Goal: Check status: Check status

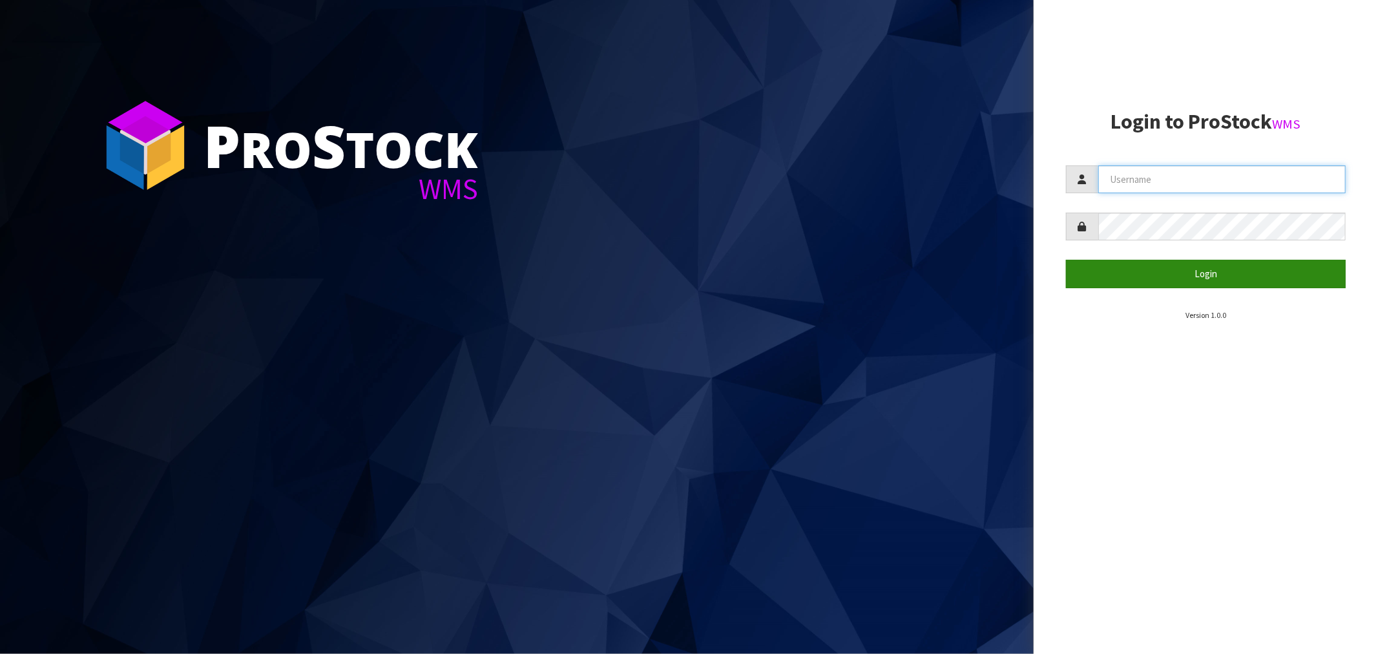
type input "[EMAIL_ADDRESS][DOMAIN_NAME]"
click at [1203, 275] on button "Login" at bounding box center [1206, 274] width 280 height 28
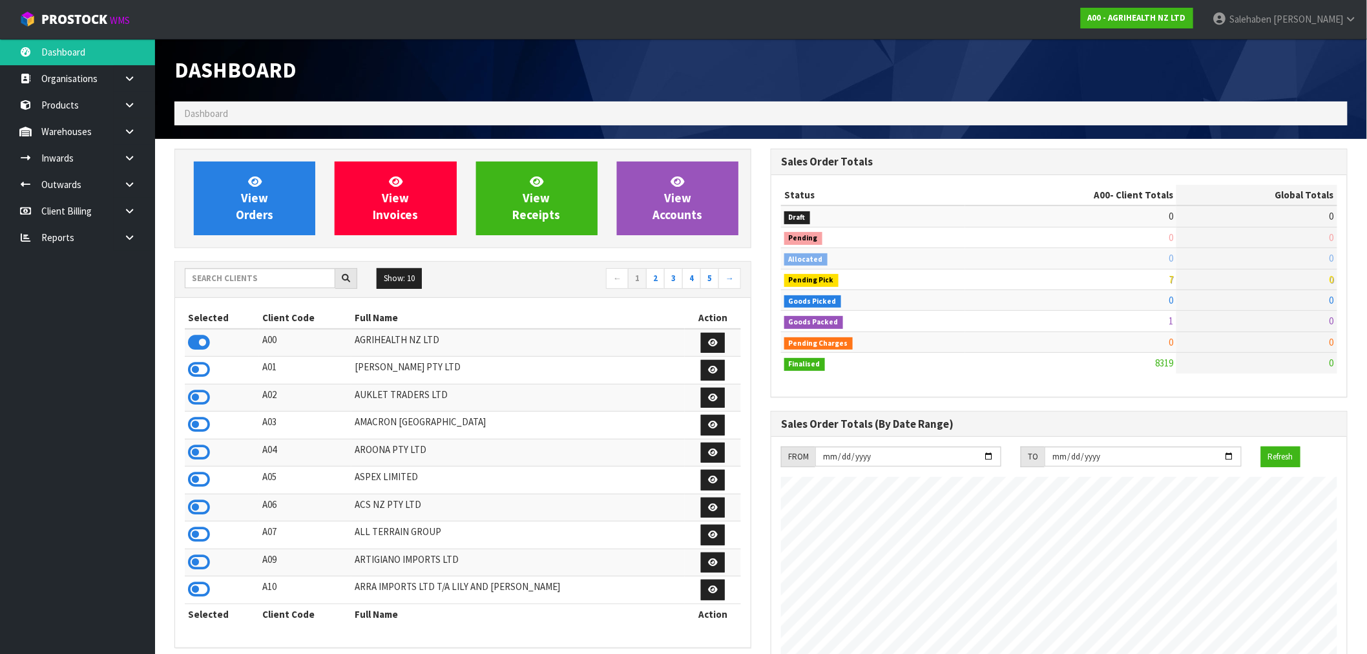
scroll to position [979, 596]
click at [243, 281] on input "text" at bounding box center [260, 278] width 151 height 20
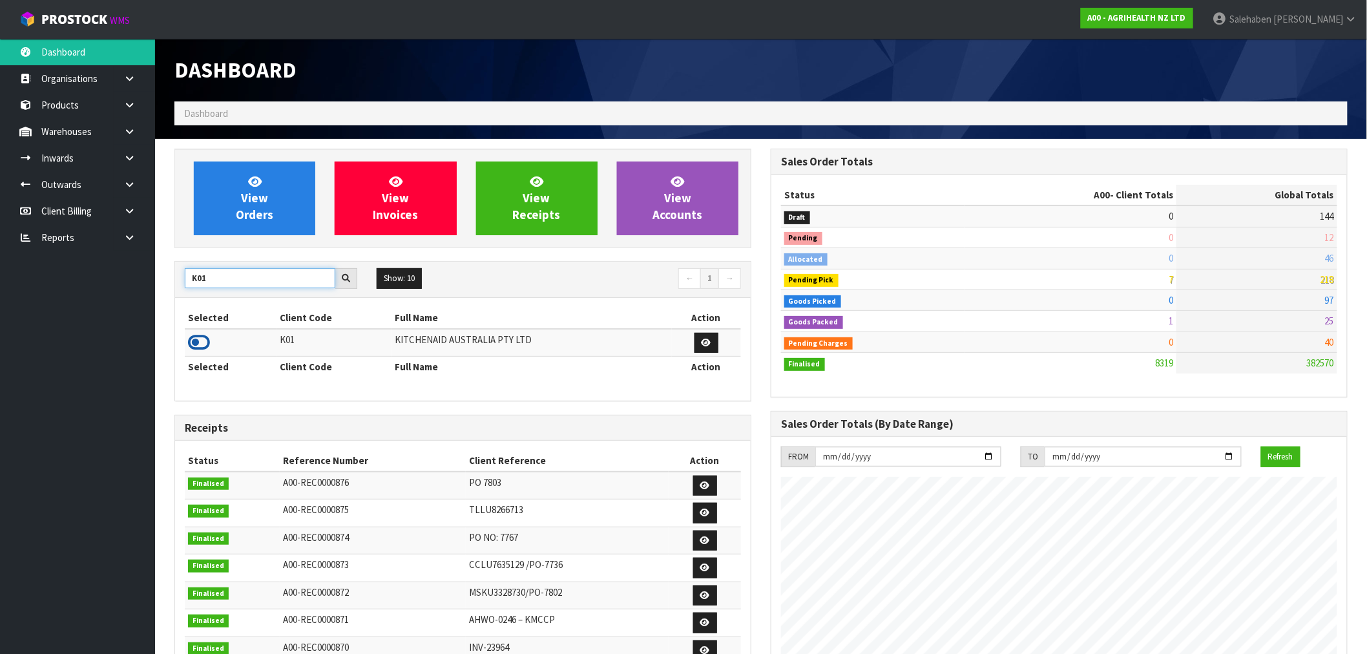
type input "K01"
click at [199, 340] on icon at bounding box center [199, 342] width 22 height 19
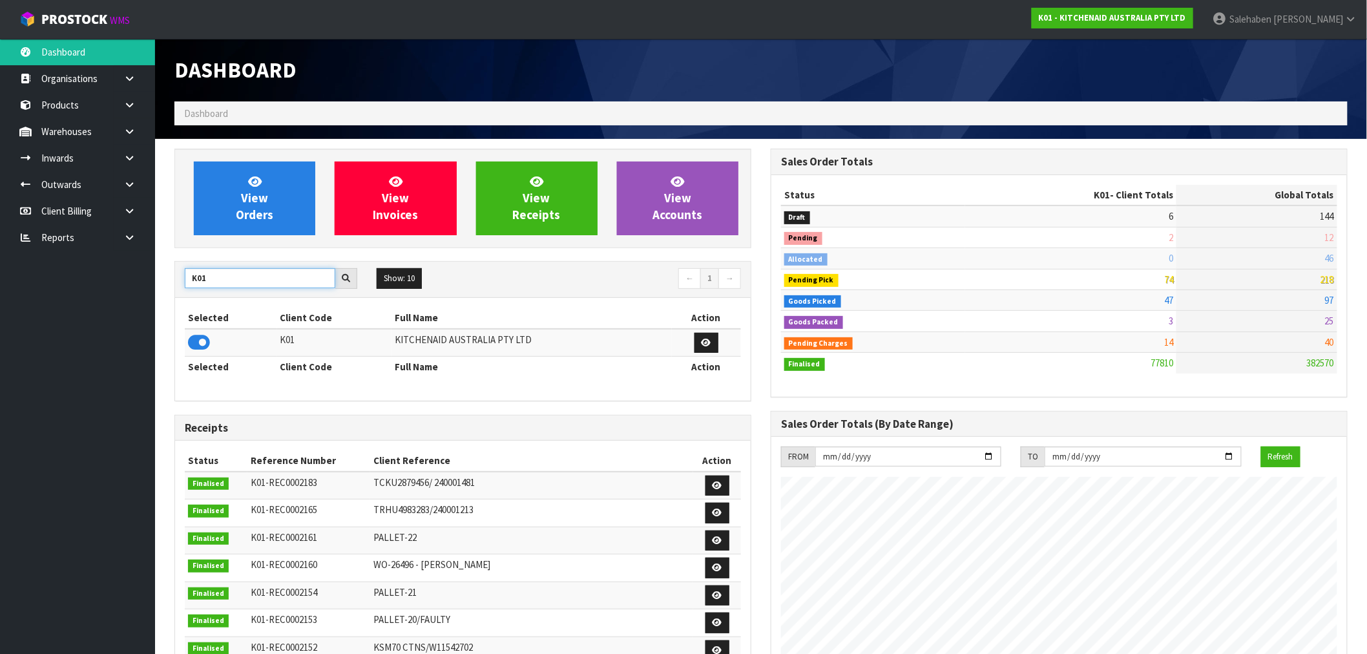
drag, startPoint x: 218, startPoint y: 275, endPoint x: 132, endPoint y: 278, distance: 86.0
click at [132, 278] on body "Toggle navigation ProStock WMS K01 - KITCHENAID AUSTRALIA PTY LTD Salehaben Pat…" at bounding box center [683, 327] width 1367 height 654
click at [203, 339] on icon at bounding box center [199, 342] width 22 height 19
drag, startPoint x: 214, startPoint y: 279, endPoint x: 121, endPoint y: 282, distance: 93.7
click at [125, 284] on body "Toggle navigation ProStock WMS C11 - LIFETIME BRANDS NZ PTY LTD Salehaben Patel…" at bounding box center [683, 327] width 1367 height 654
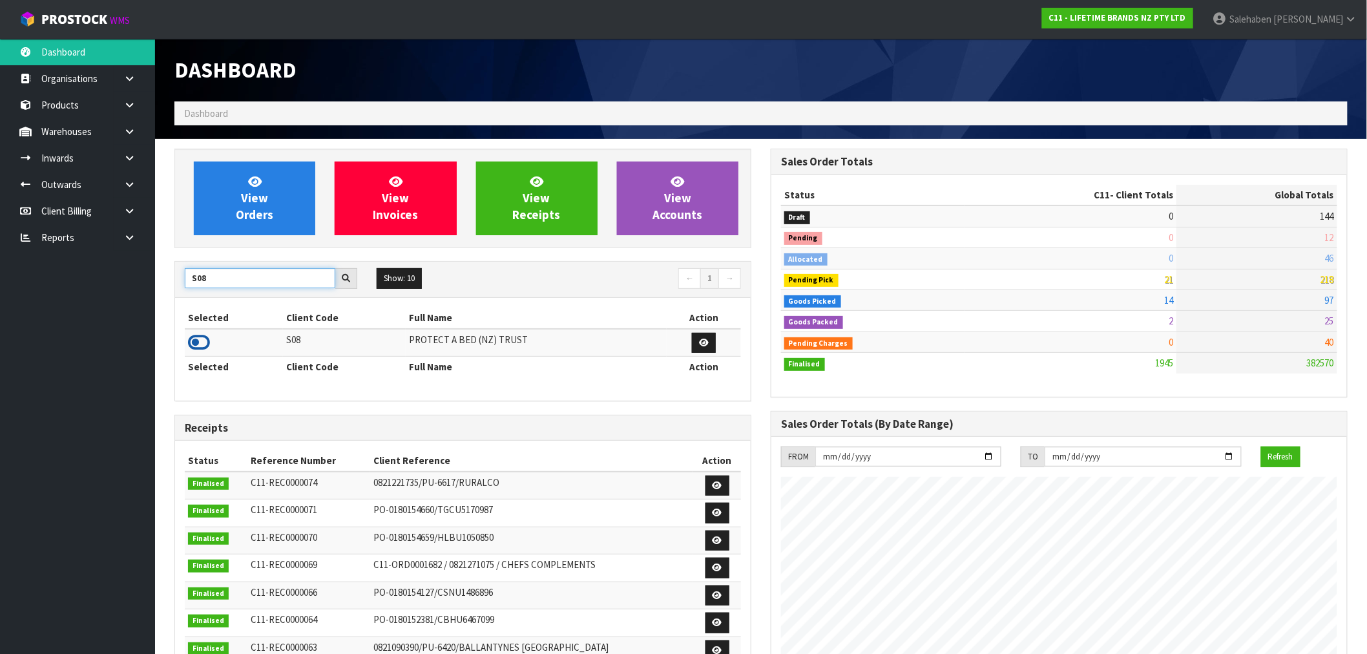
type input "S08"
click at [202, 341] on icon at bounding box center [199, 342] width 22 height 19
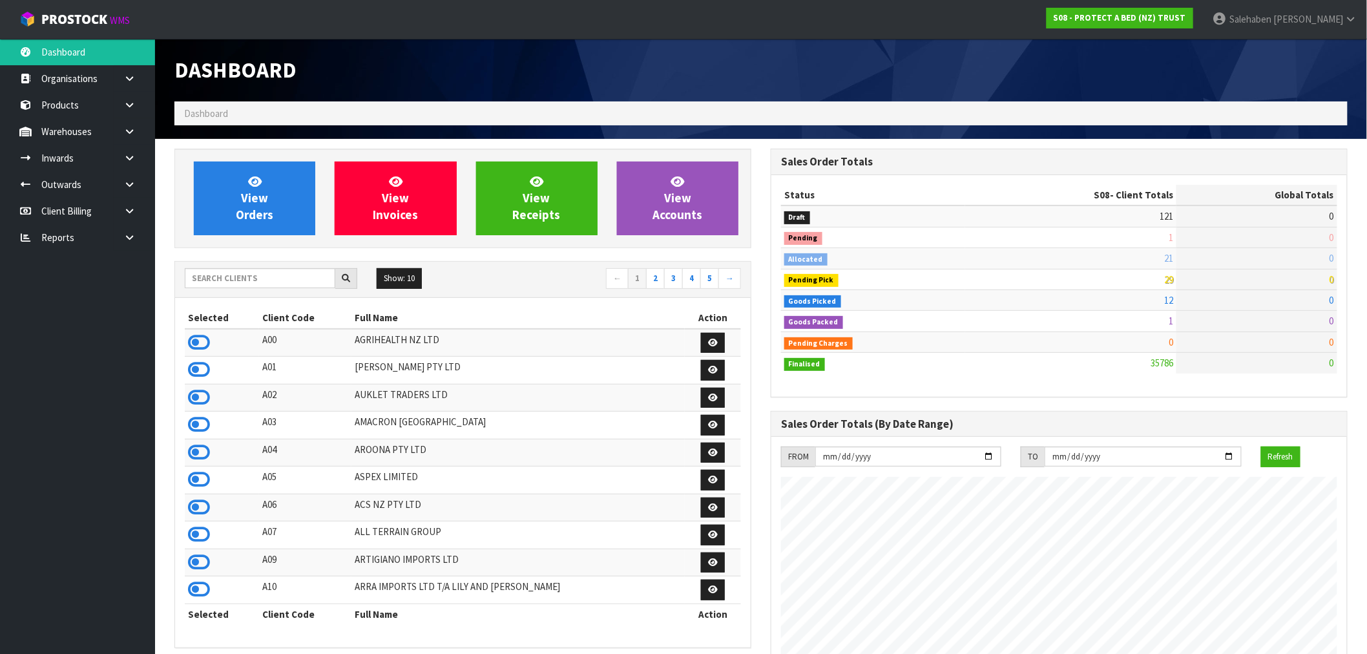
scroll to position [979, 596]
click at [265, 273] on input "text" at bounding box center [260, 278] width 151 height 20
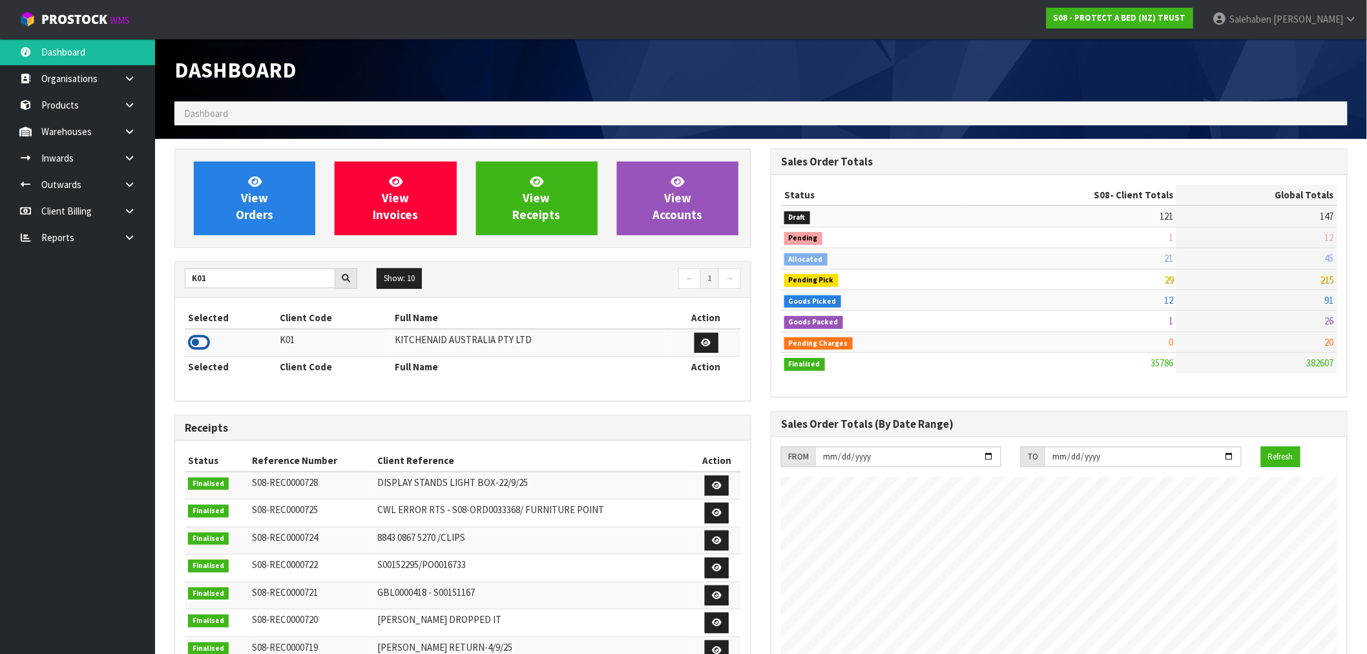
click at [200, 340] on icon at bounding box center [199, 342] width 22 height 19
drag, startPoint x: 207, startPoint y: 273, endPoint x: 144, endPoint y: 273, distance: 62.7
click at [144, 273] on body "Toggle navigation ProStock WMS K01 - KITCHENAID AUSTRALIA PTY LTD Salehaben Pat…" at bounding box center [683, 327] width 1367 height 654
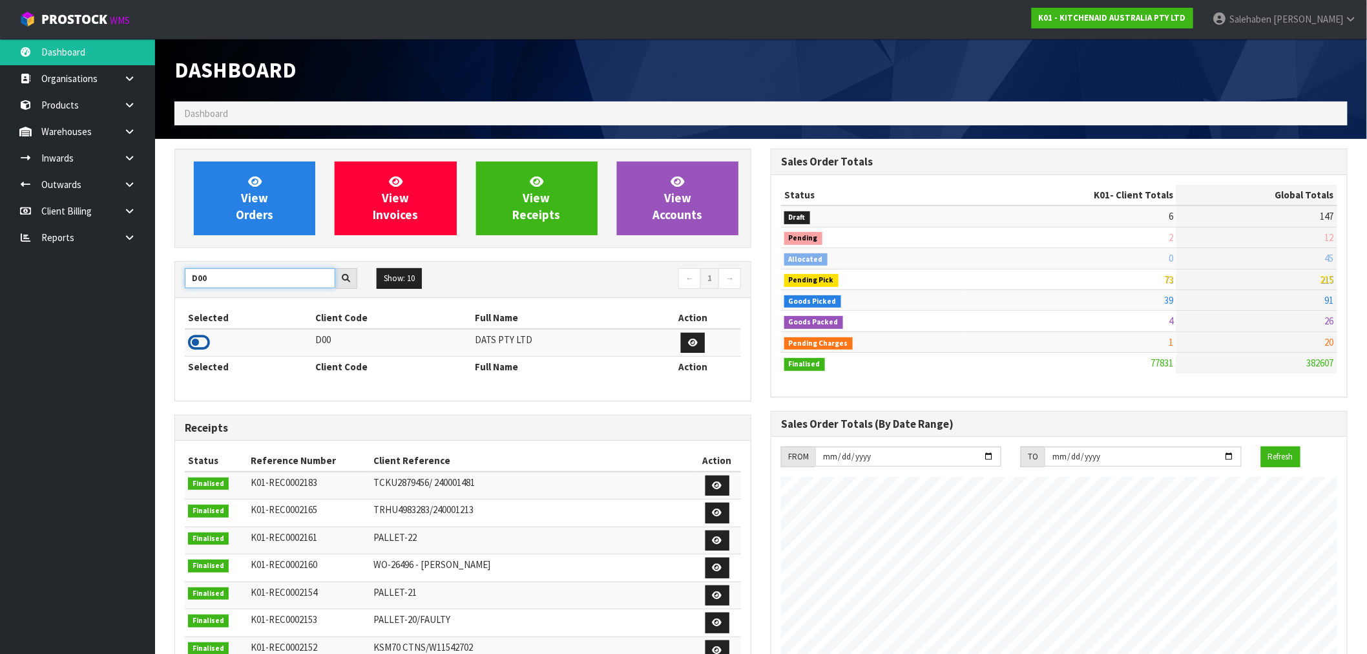
type input "D00"
click at [202, 345] on icon at bounding box center [199, 342] width 22 height 19
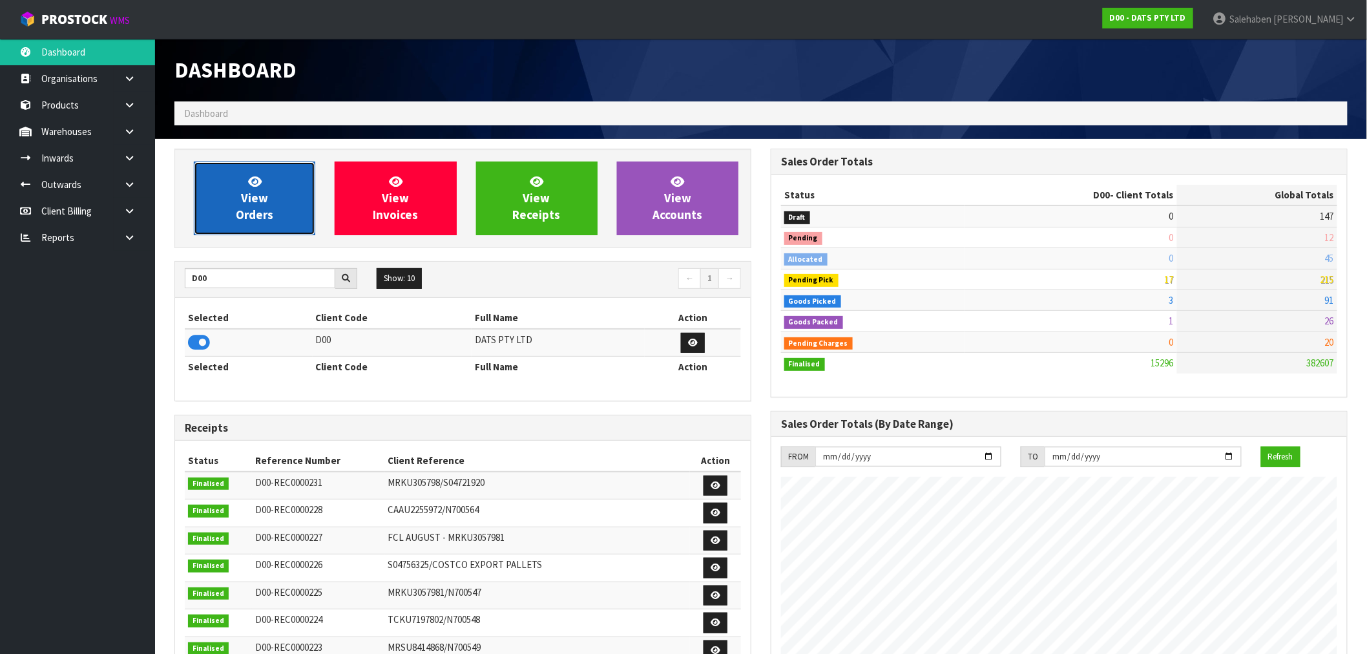
click at [275, 196] on link "View Orders" at bounding box center [254, 199] width 121 height 74
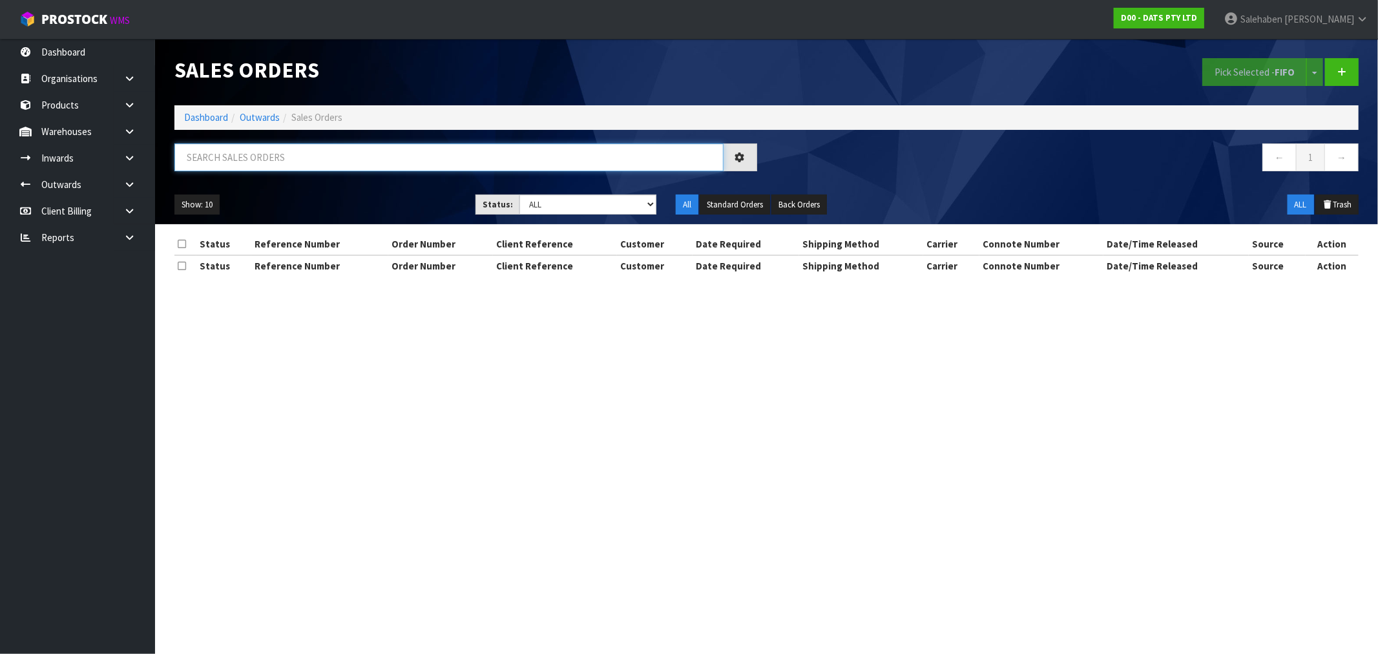
click at [480, 154] on input "text" at bounding box center [448, 157] width 549 height 28
click at [568, 205] on select "Draft Pending Allocated Pending Pick Goods Picked Goods Packed Pending Charges …" at bounding box center [587, 204] width 137 height 20
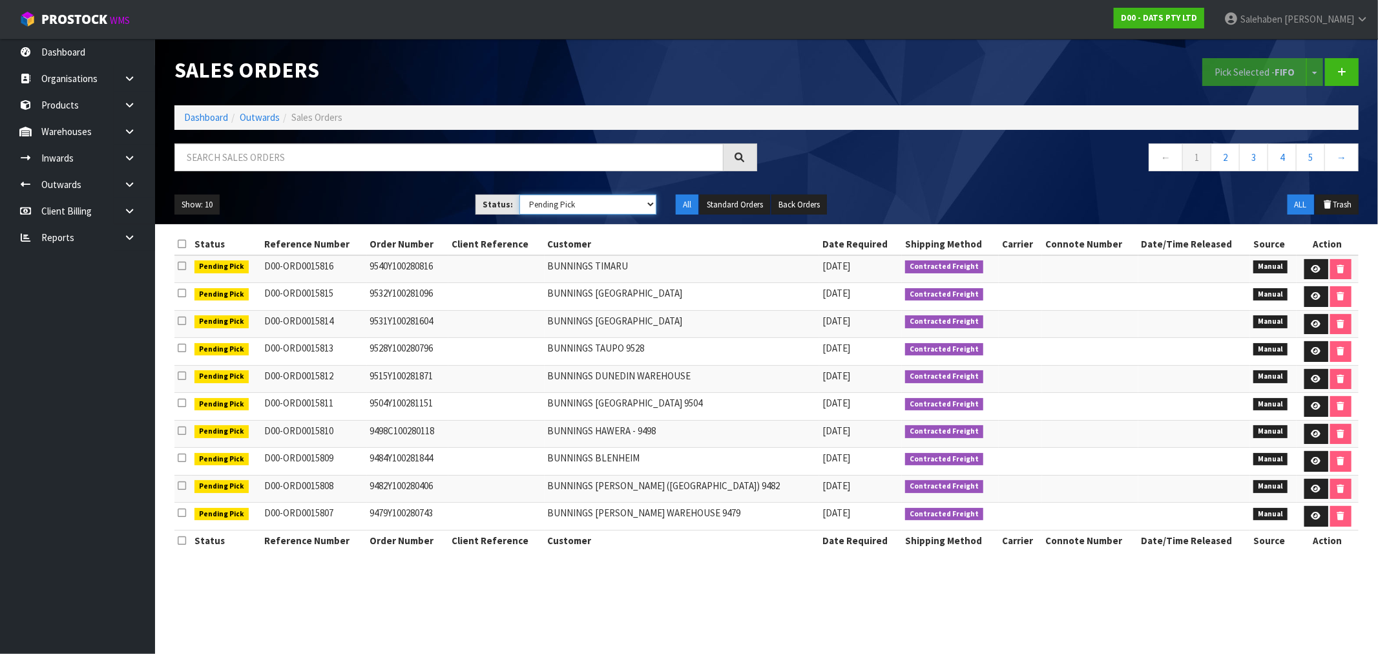
click at [519, 194] on select "Draft Pending Allocated Pending Pick Goods Picked Goods Packed Pending Charges …" at bounding box center [587, 204] width 137 height 20
click at [201, 207] on button "Show: 10" at bounding box center [196, 204] width 45 height 21
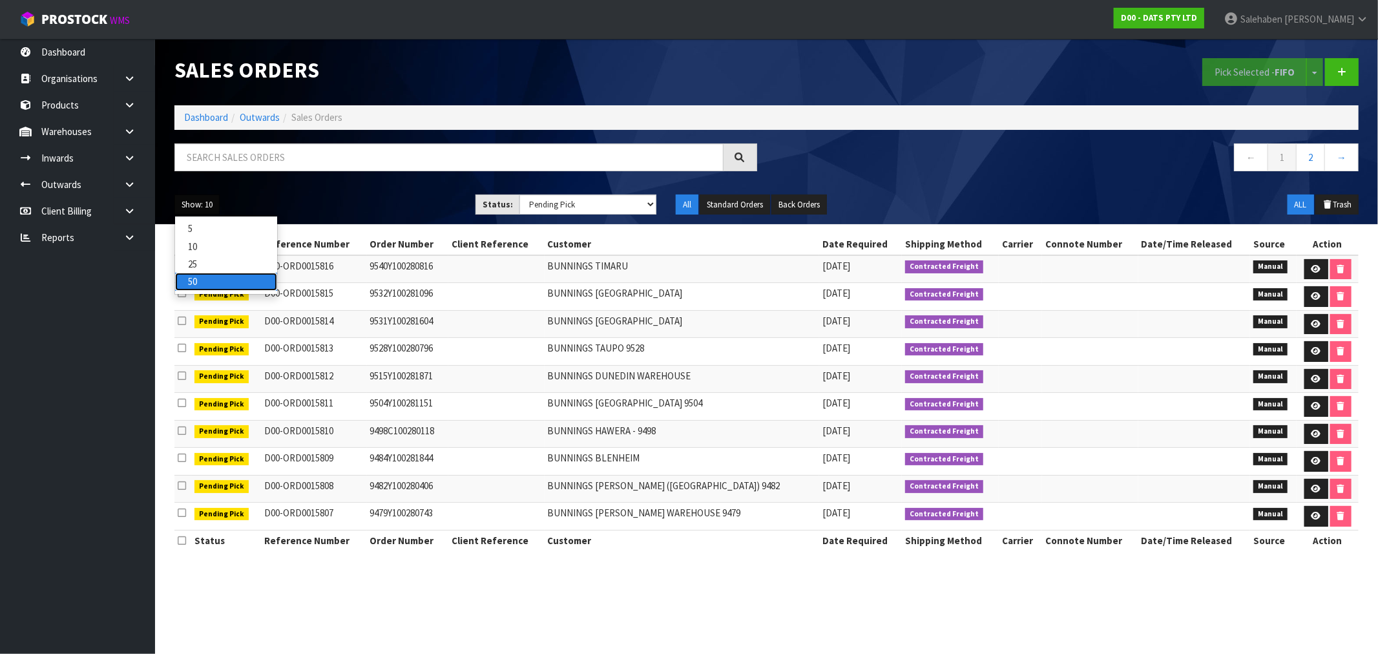
click at [218, 282] on link "50" at bounding box center [226, 281] width 102 height 17
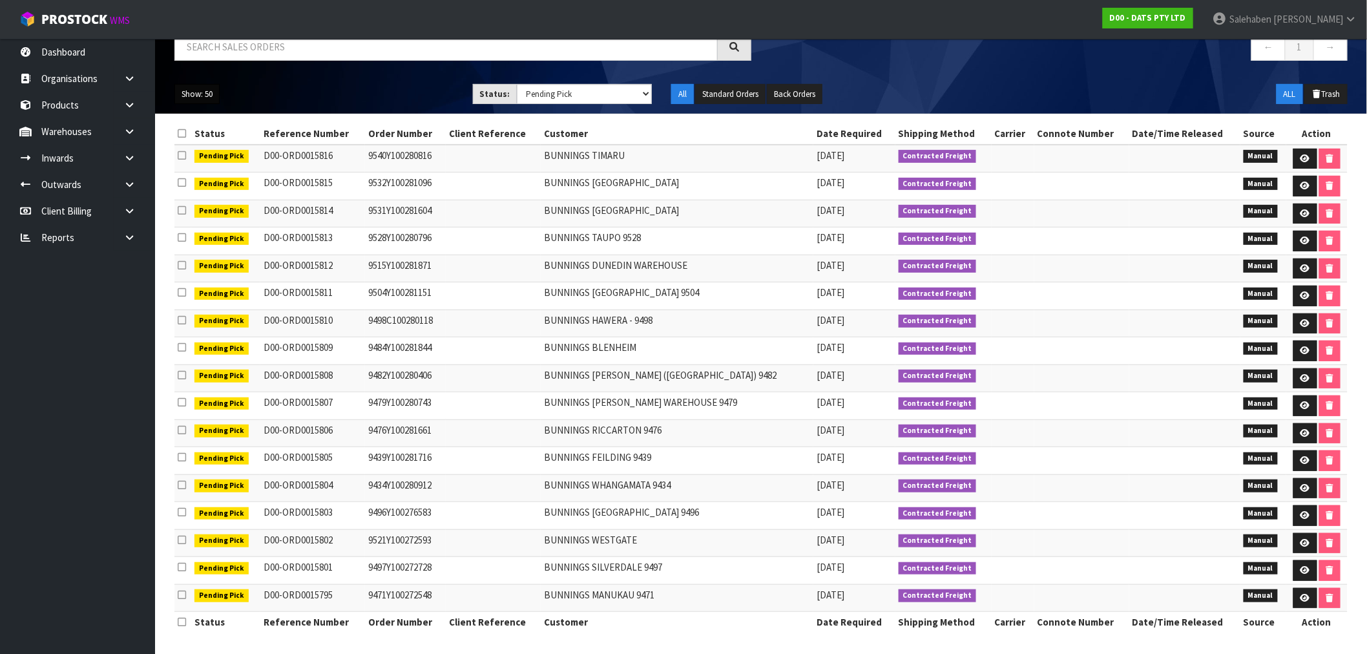
scroll to position [115, 0]
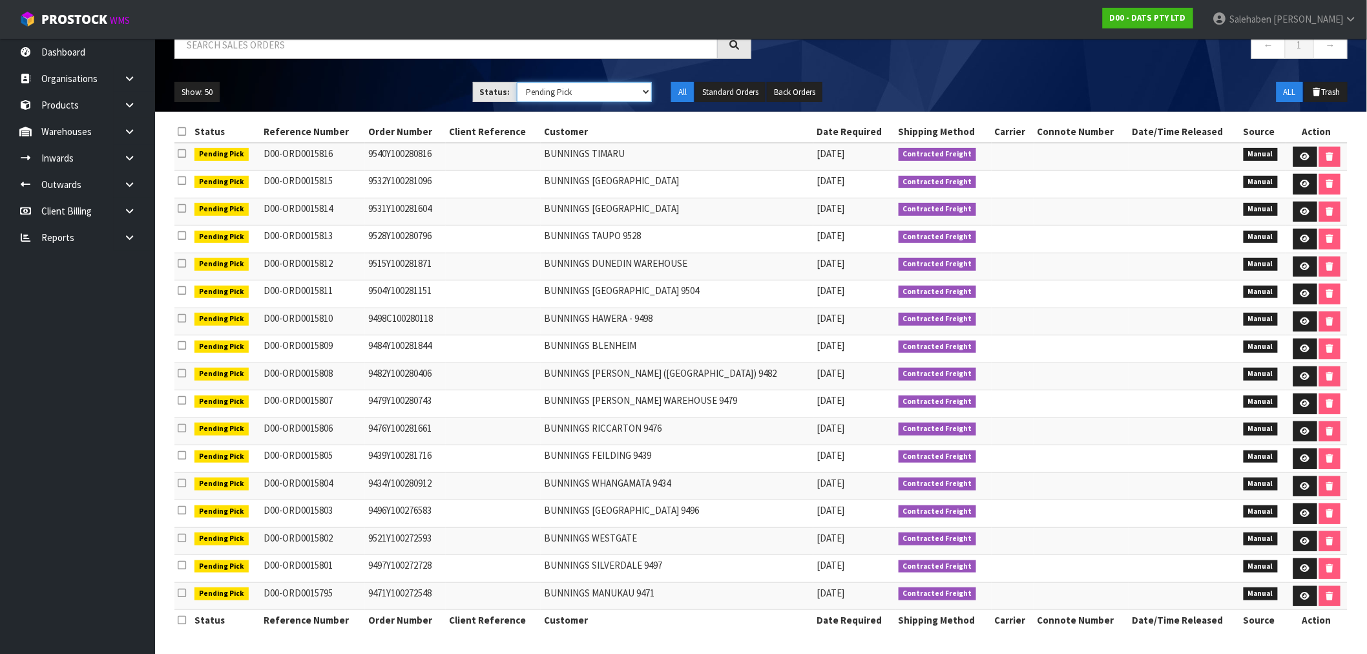
click at [578, 87] on select "Draft Pending Allocated Pending Pick Goods Picked Goods Packed Pending Charges …" at bounding box center [585, 92] width 136 height 20
select select "string:4"
click at [517, 82] on select "Draft Pending Allocated Pending Pick Goods Picked Goods Packed Pending Charges …" at bounding box center [585, 92] width 136 height 20
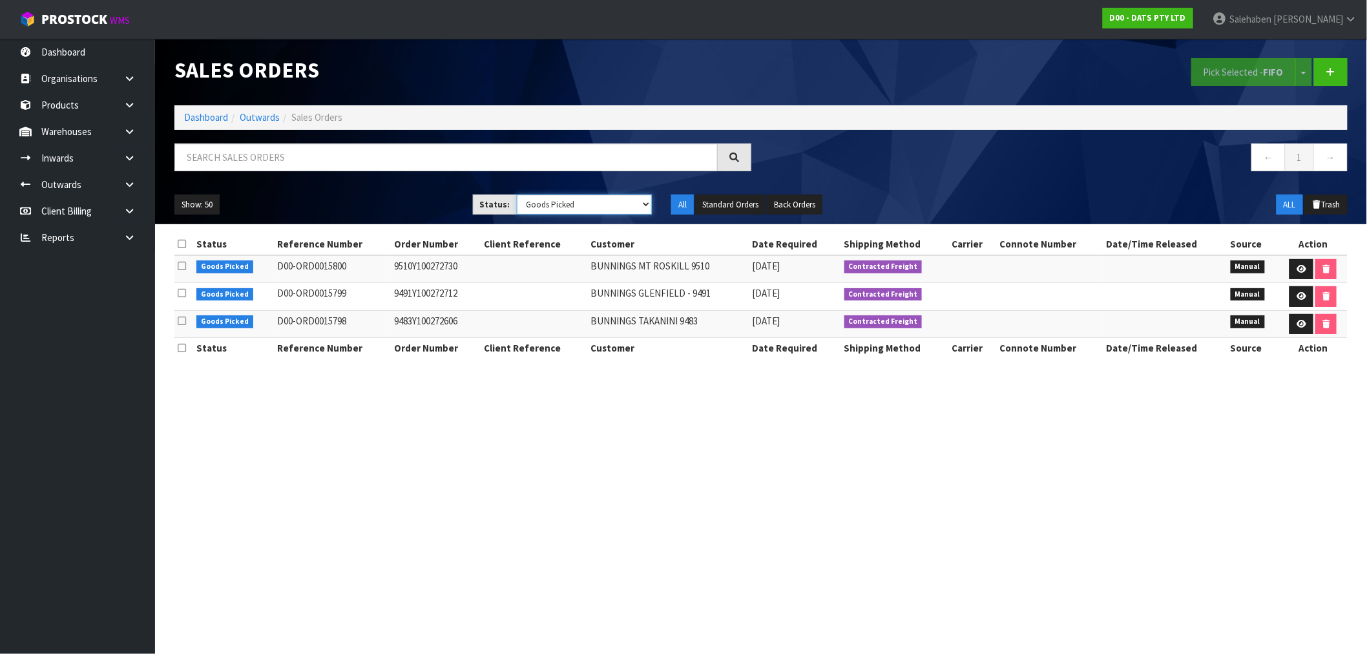
scroll to position [0, 0]
click at [208, 118] on link "Dashboard" at bounding box center [206, 117] width 44 height 12
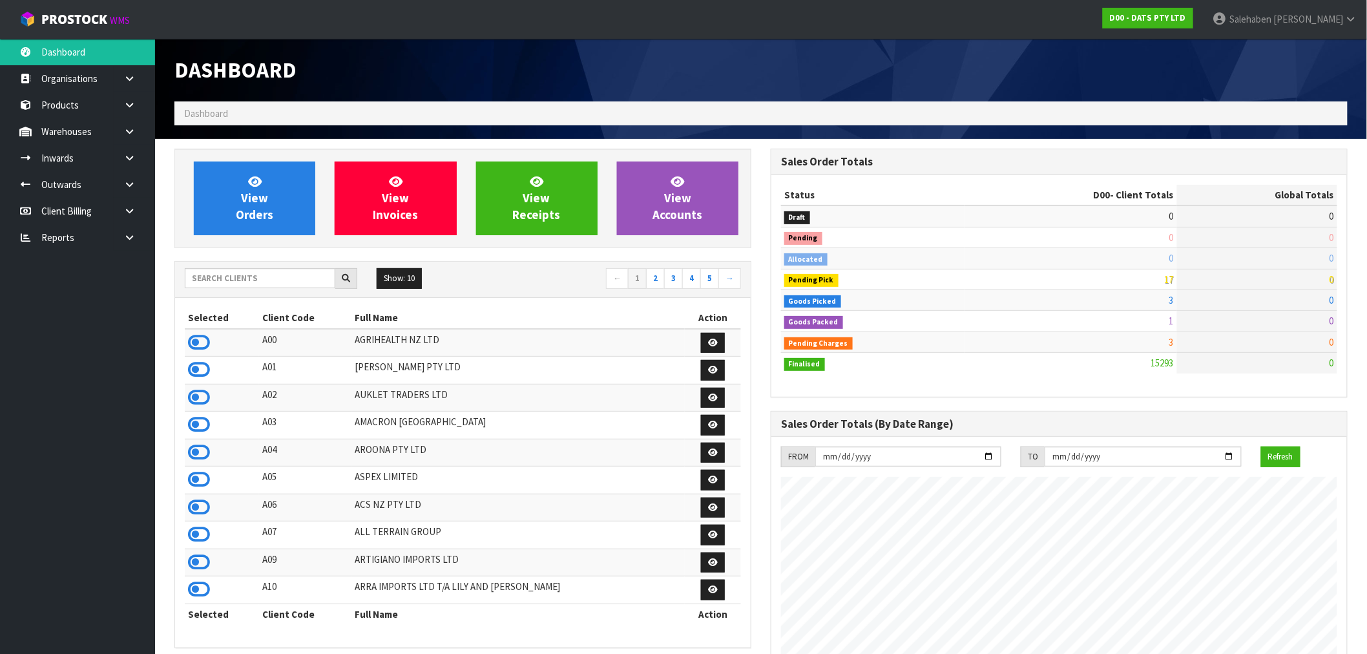
scroll to position [979, 596]
click at [276, 202] on link "View Orders" at bounding box center [254, 199] width 121 height 74
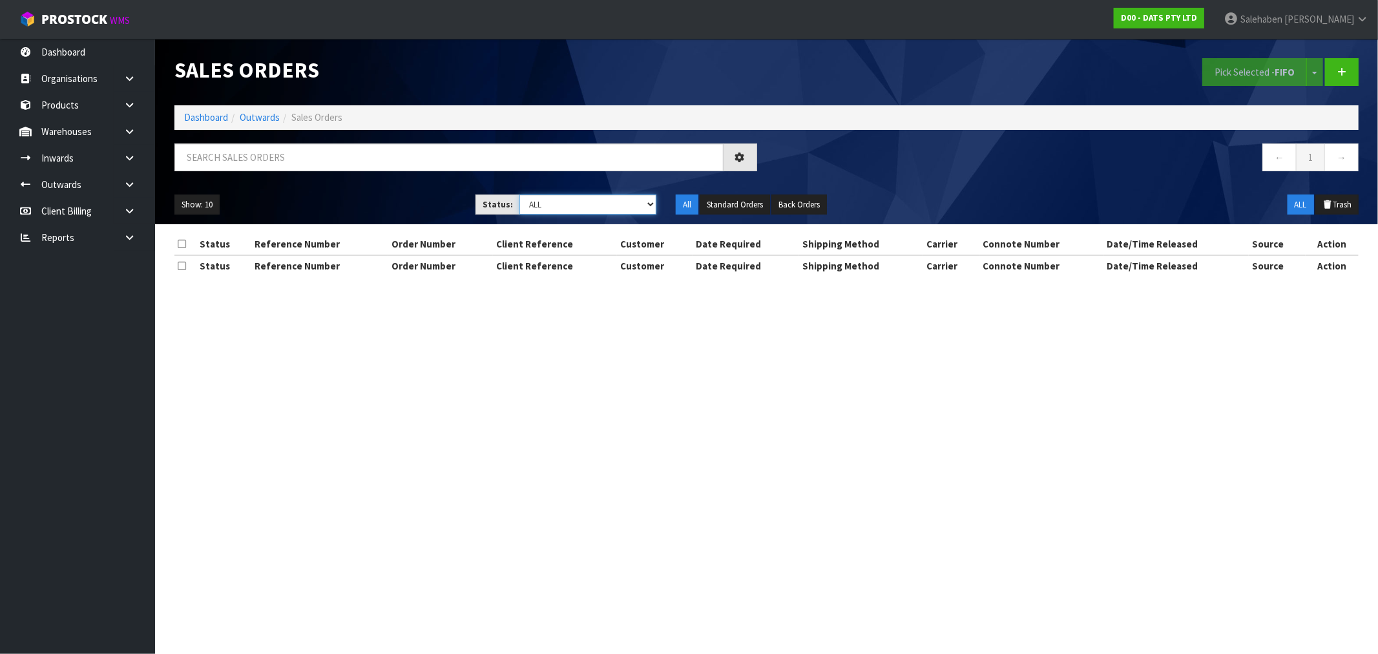
click at [567, 202] on select "Draft Pending Allocated Pending Pick Goods Picked Goods Packed Pending Charges …" at bounding box center [587, 204] width 137 height 20
select select "string:4"
click at [519, 194] on select "Draft Pending Allocated Pending Pick Goods Picked Goods Packed Pending Charges …" at bounding box center [587, 204] width 137 height 20
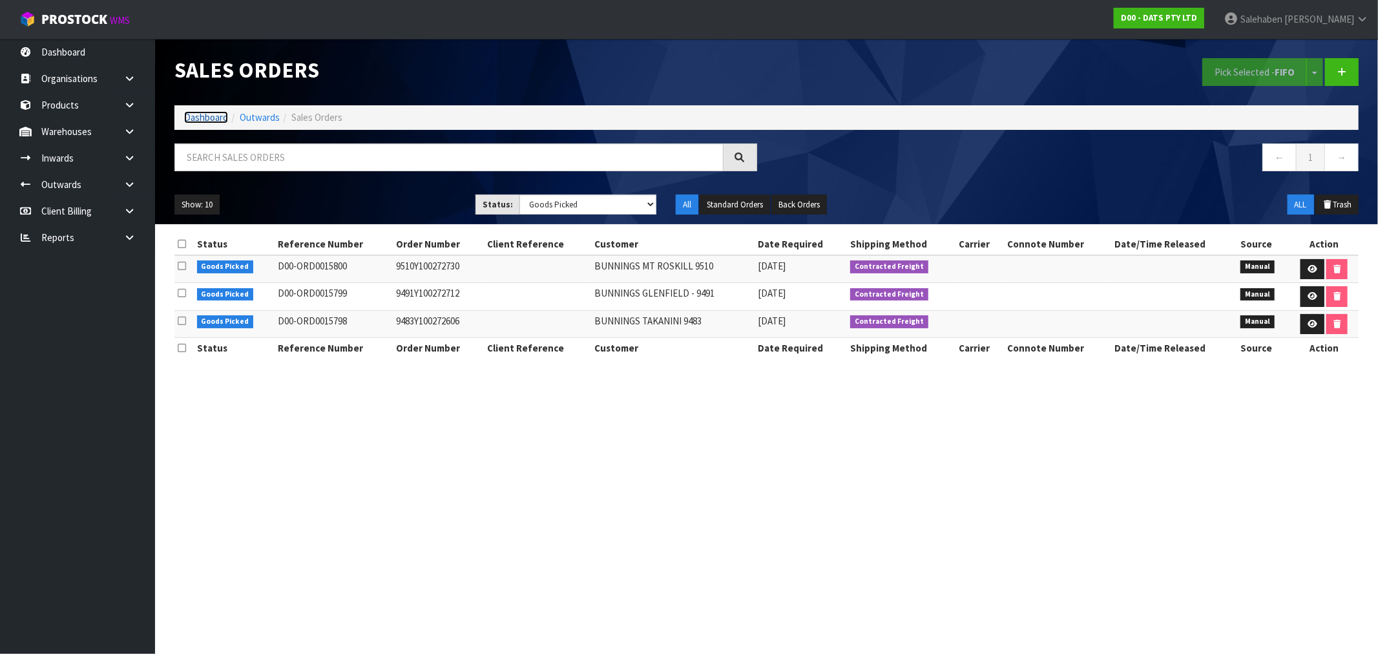
click at [217, 116] on link "Dashboard" at bounding box center [206, 117] width 44 height 12
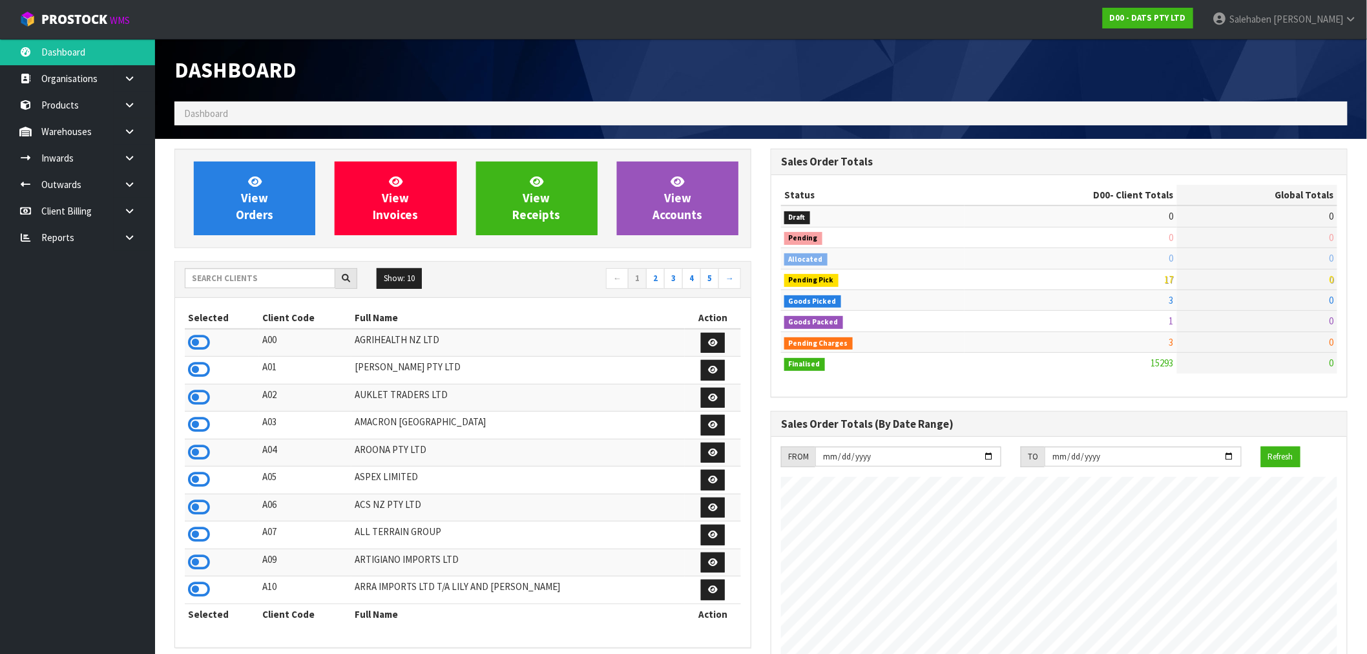
scroll to position [979, 596]
click at [233, 280] on input "text" at bounding box center [260, 278] width 151 height 20
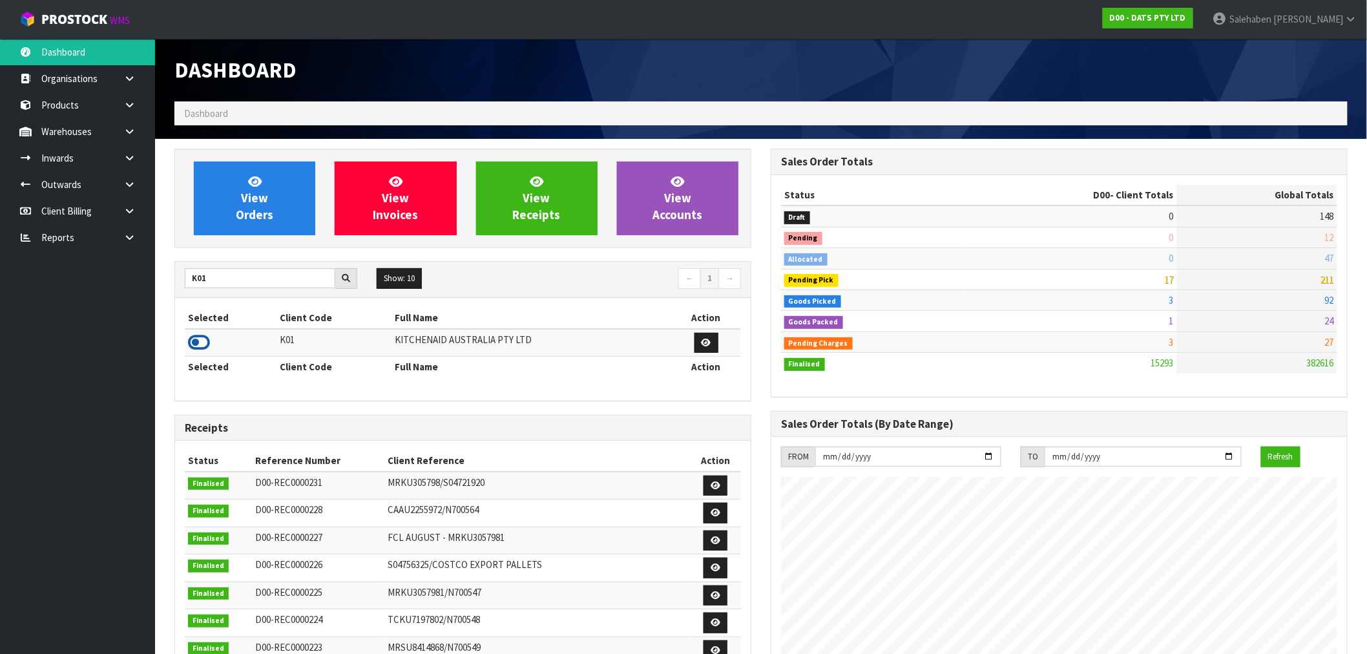
click at [193, 342] on icon at bounding box center [199, 342] width 22 height 19
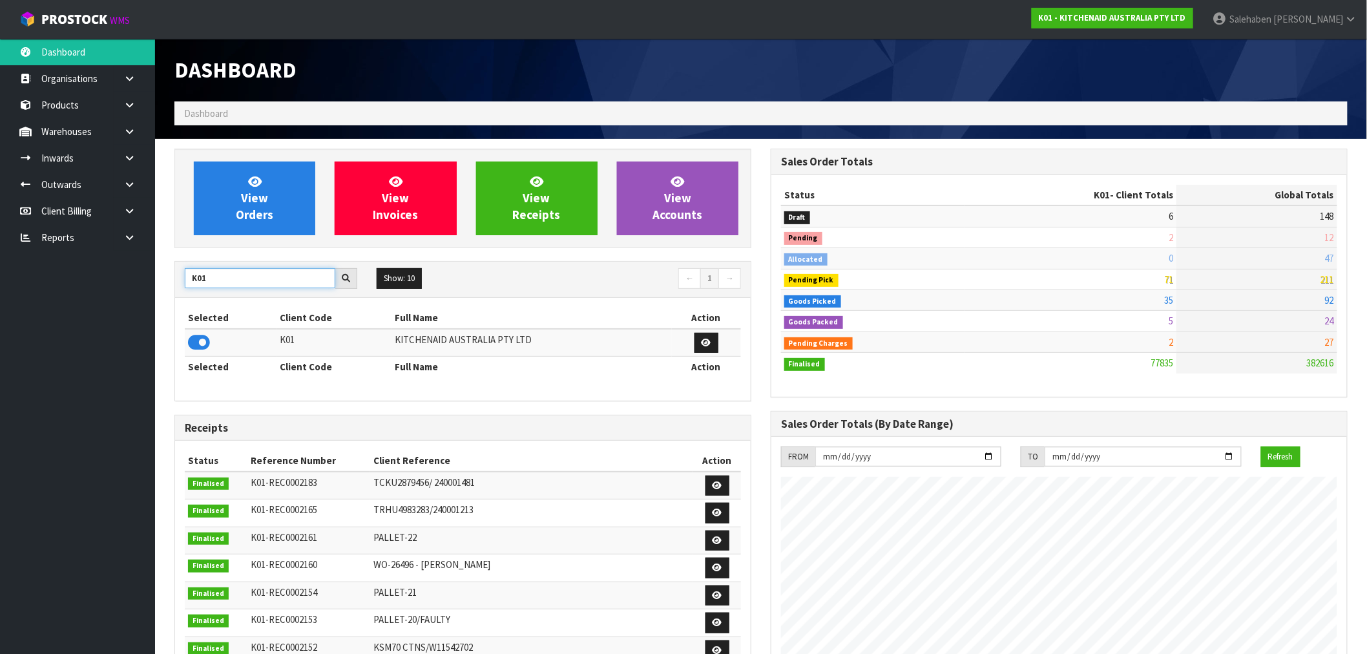
drag, startPoint x: 207, startPoint y: 276, endPoint x: 157, endPoint y: 291, distance: 51.9
click at [157, 291] on section "View Orders View Invoices View Receipts View Accounts K01 Show: 10 5 10 25 50 ←…" at bounding box center [761, 638] width 1212 height 999
click at [201, 342] on icon at bounding box center [199, 342] width 22 height 19
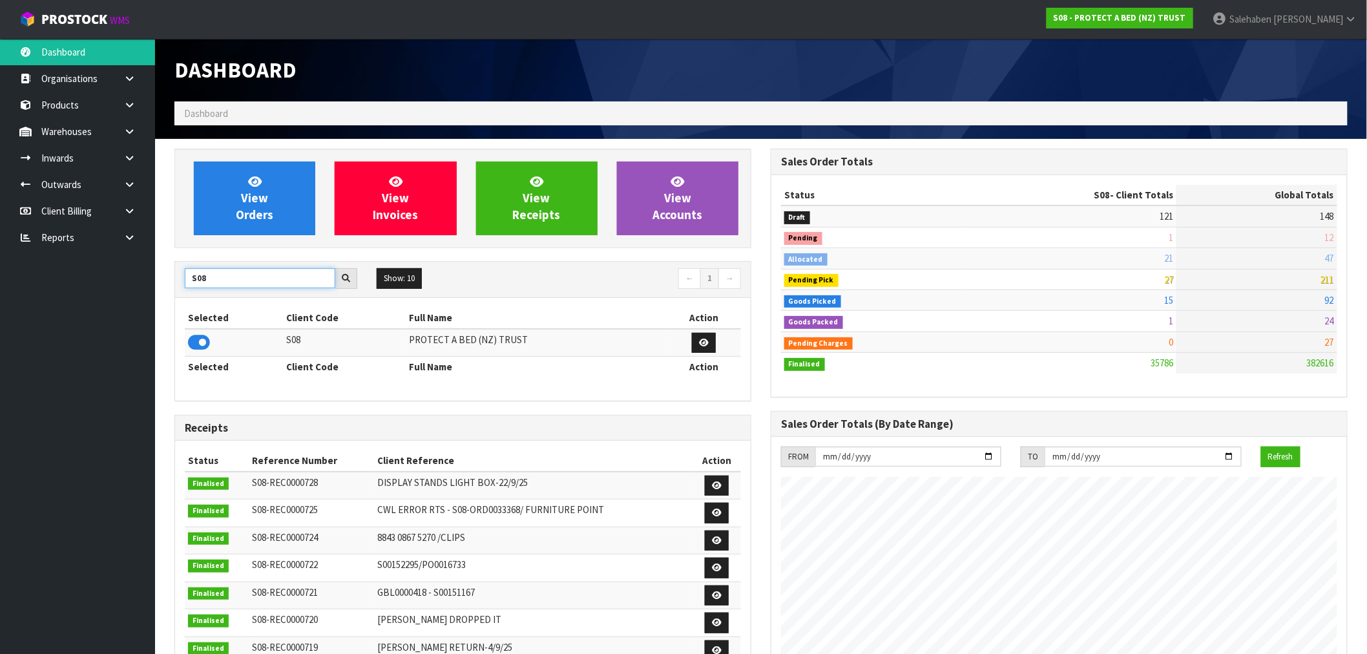
drag, startPoint x: 214, startPoint y: 283, endPoint x: 160, endPoint y: 293, distance: 54.6
click at [160, 295] on section "View Orders View Invoices View Receipts View Accounts S08 Show: 10 5 10 25 50 ←…" at bounding box center [761, 638] width 1212 height 999
type input "GT"
click at [194, 340] on icon at bounding box center [199, 342] width 22 height 19
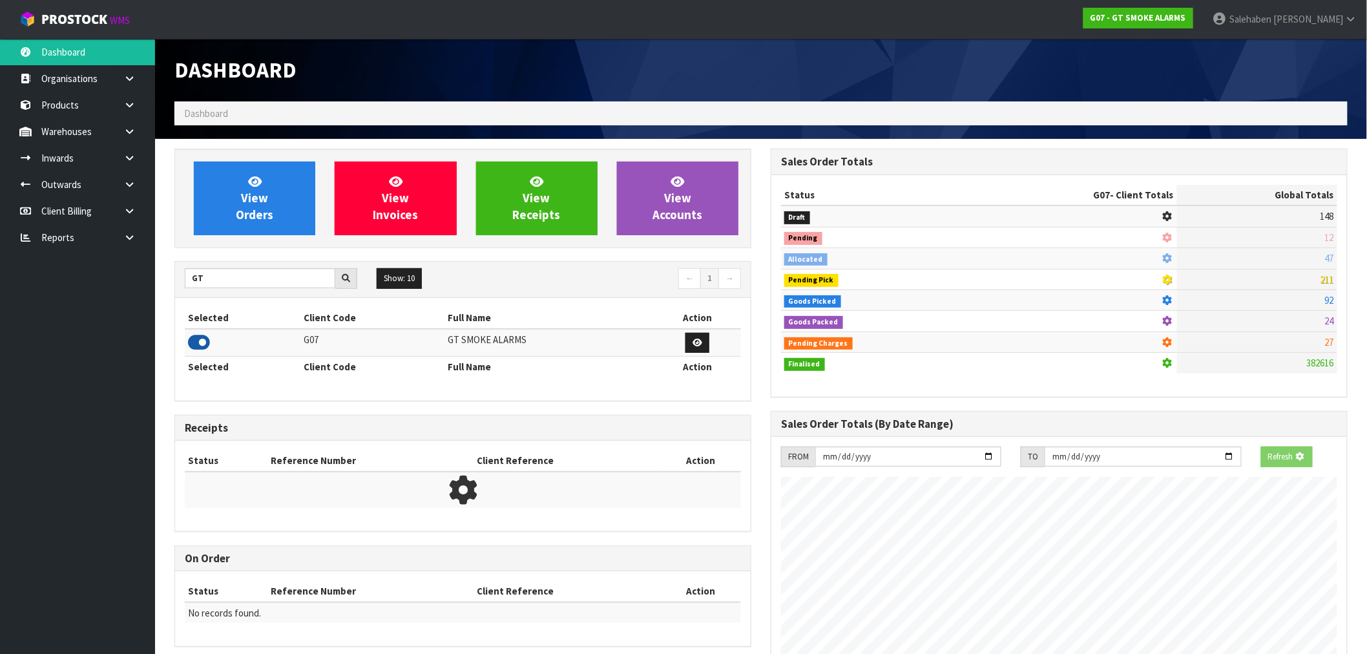
scroll to position [811, 596]
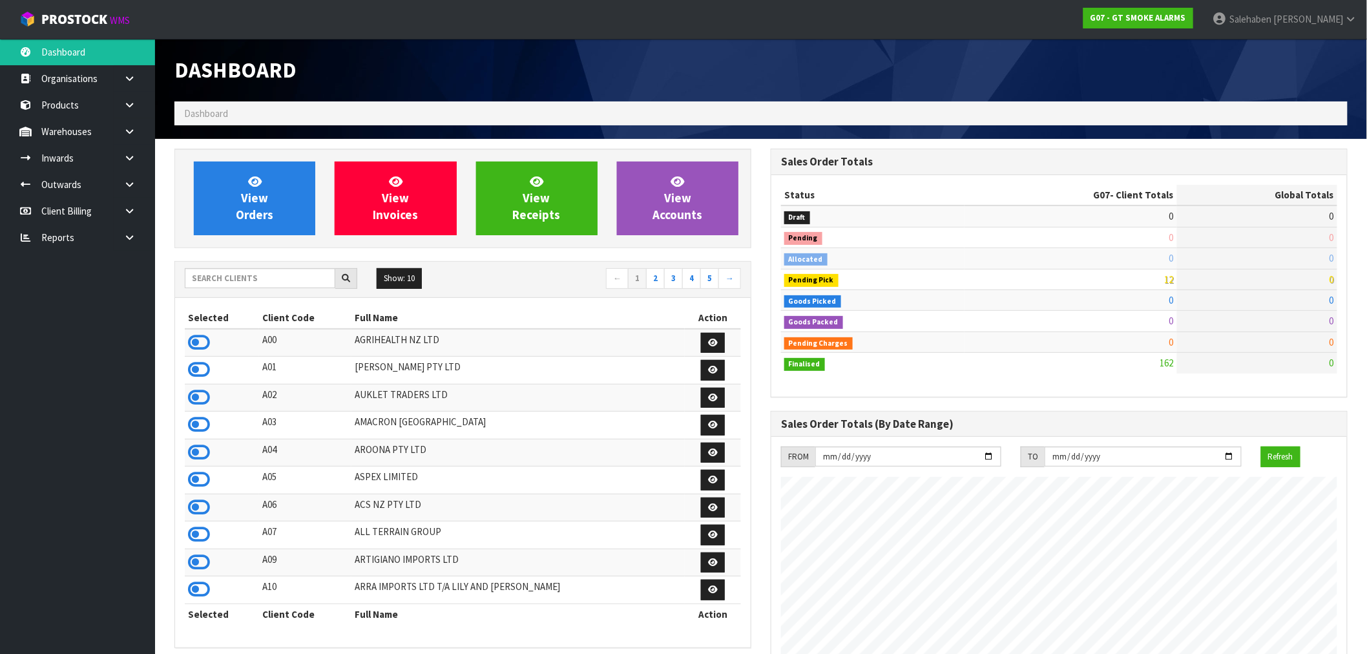
scroll to position [811, 596]
click at [212, 276] on input "text" at bounding box center [260, 278] width 151 height 20
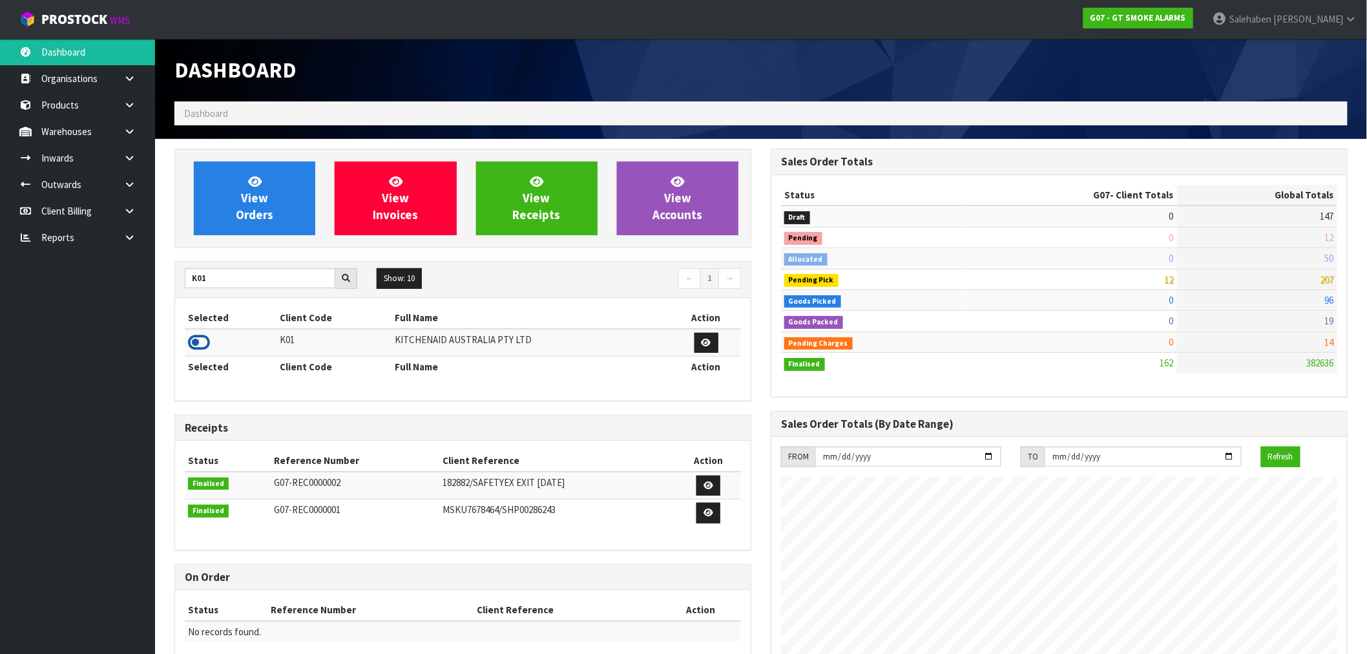
click at [198, 346] on icon at bounding box center [199, 342] width 22 height 19
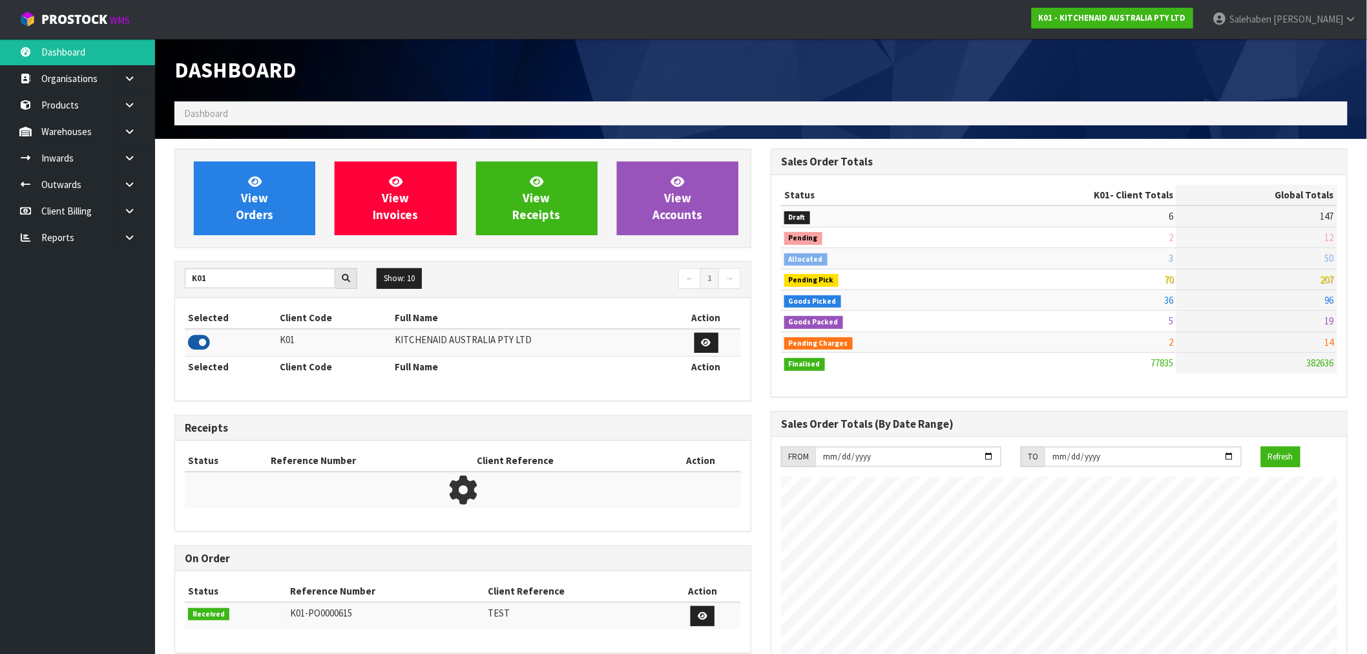
scroll to position [979, 596]
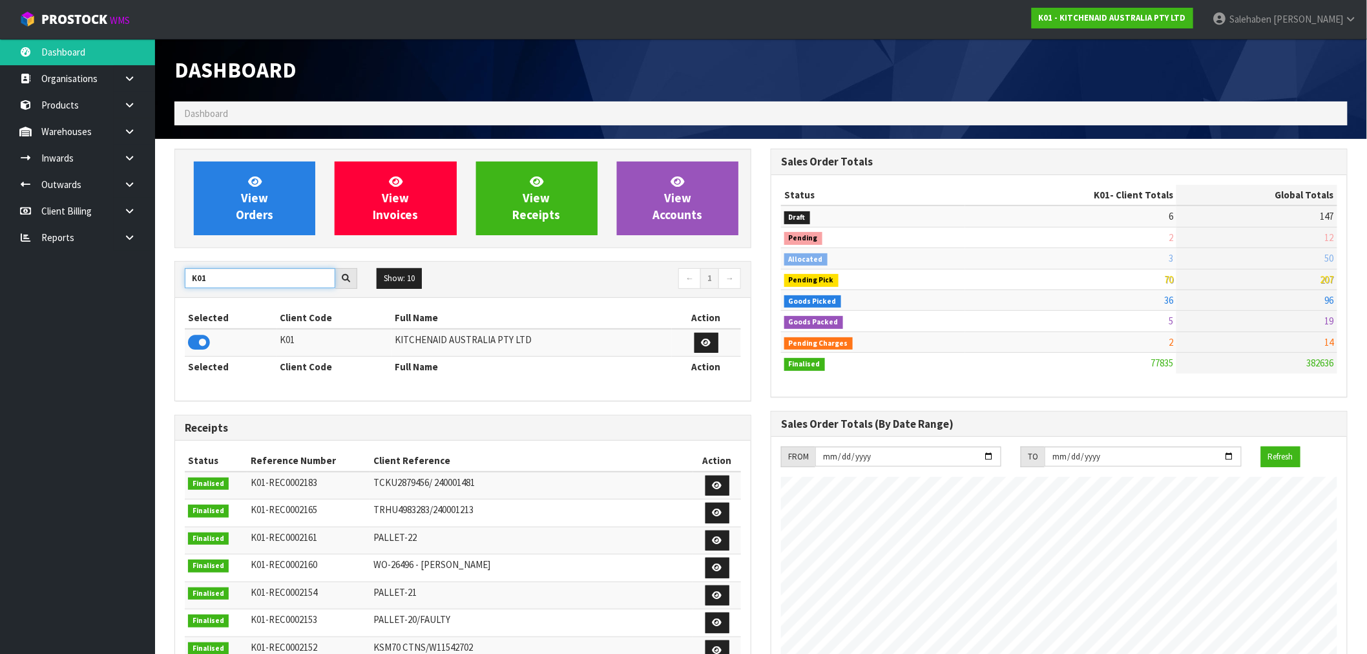
drag, startPoint x: 212, startPoint y: 278, endPoint x: 149, endPoint y: 308, distance: 70.2
click at [149, 308] on body "Toggle navigation ProStock WMS K01 - KITCHENAID AUSTRALIA PTY LTD [PERSON_NAME]…" at bounding box center [683, 327] width 1367 height 654
type input "S08"
click at [196, 342] on icon at bounding box center [199, 342] width 22 height 19
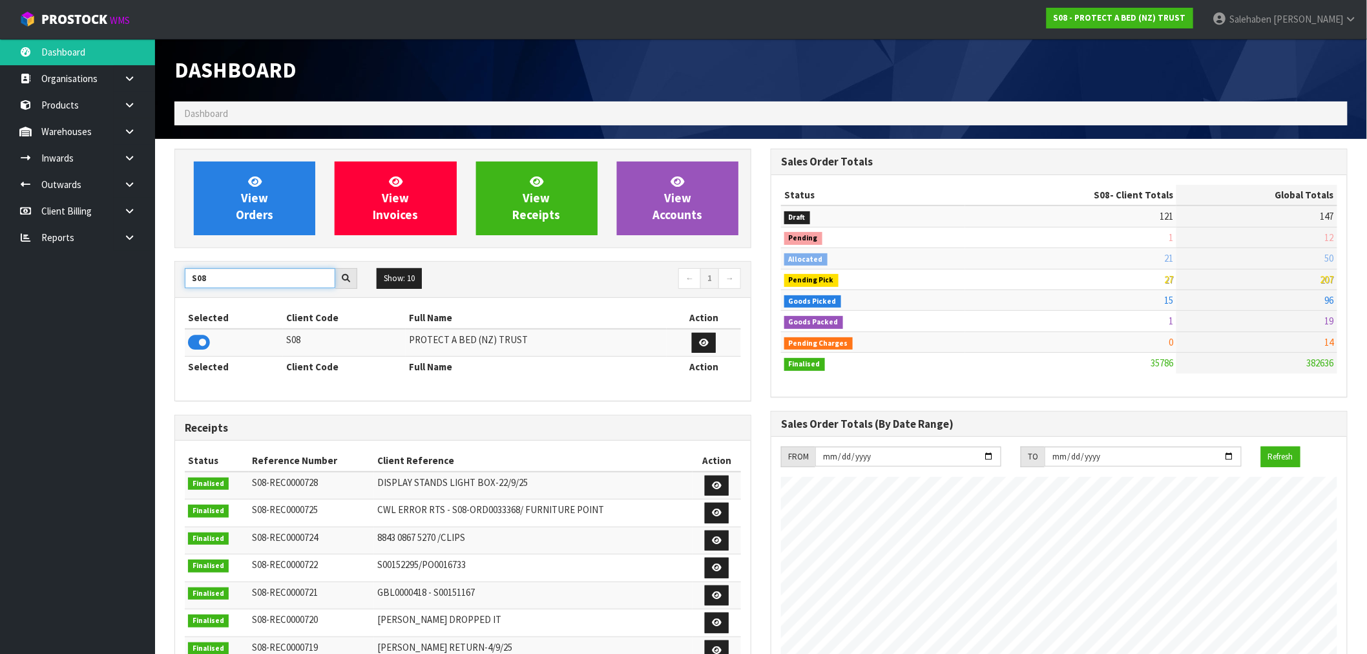
drag, startPoint x: 225, startPoint y: 276, endPoint x: 146, endPoint y: 294, distance: 80.7
click at [146, 294] on body "Toggle navigation ProStock WMS S08 - PROTECT A BED (NZ) TRUST [PERSON_NAME] Log…" at bounding box center [683, 327] width 1367 height 654
click at [205, 337] on icon at bounding box center [199, 342] width 22 height 19
drag, startPoint x: 221, startPoint y: 276, endPoint x: 154, endPoint y: 283, distance: 67.6
click at [155, 283] on section "View Orders View Invoices View Receipts View Accounts C11 Show: 10 5 10 25 50 ←…" at bounding box center [761, 638] width 1212 height 999
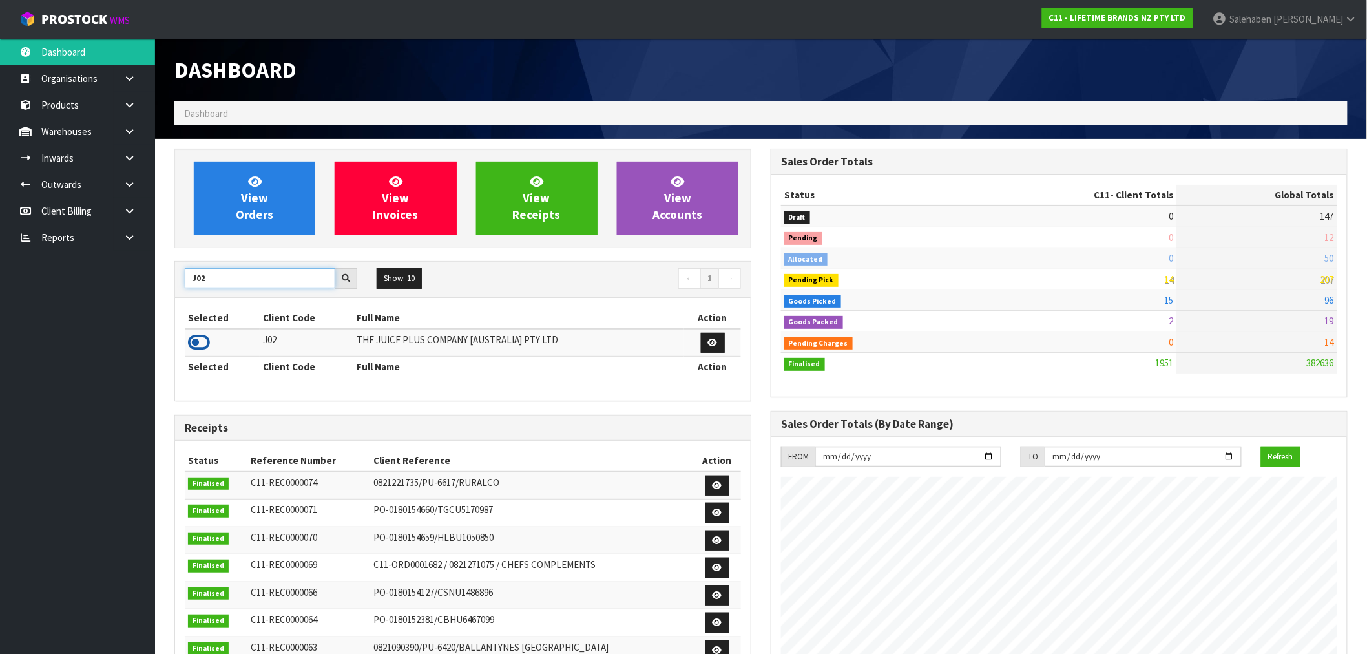
type input "J02"
click at [191, 340] on icon at bounding box center [199, 342] width 22 height 19
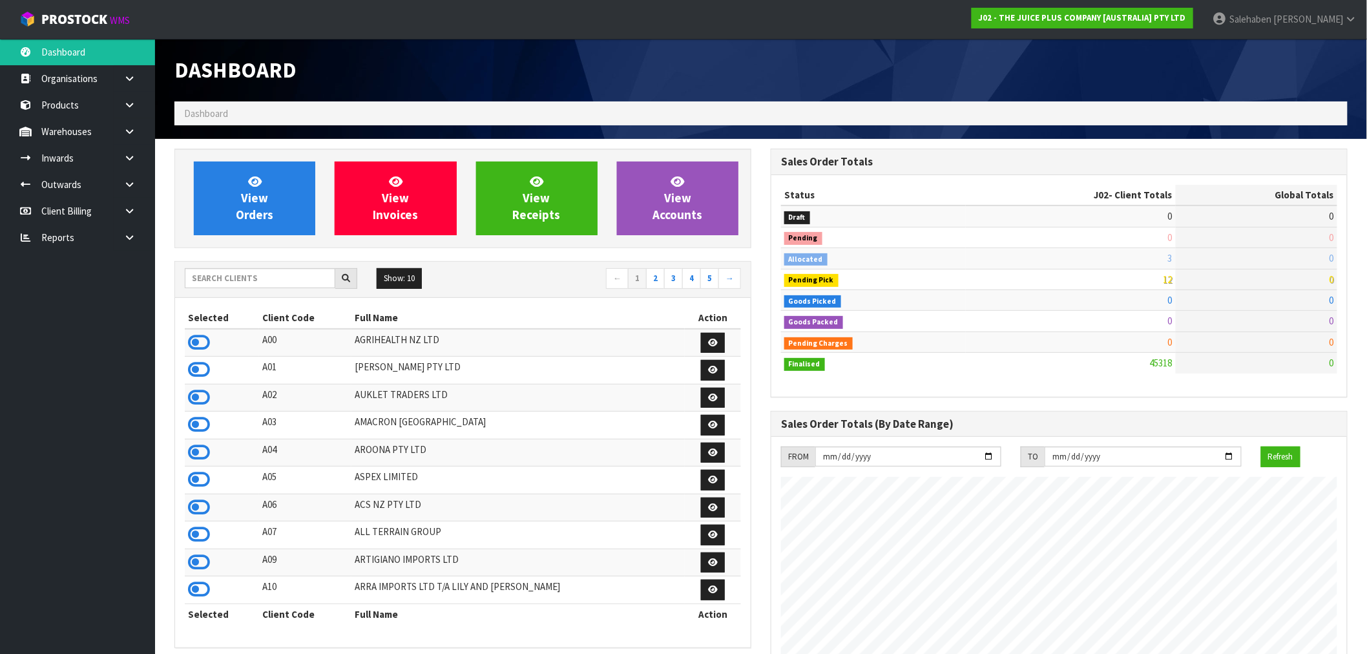
scroll to position [979, 596]
click at [250, 273] on input "text" at bounding box center [260, 278] width 151 height 20
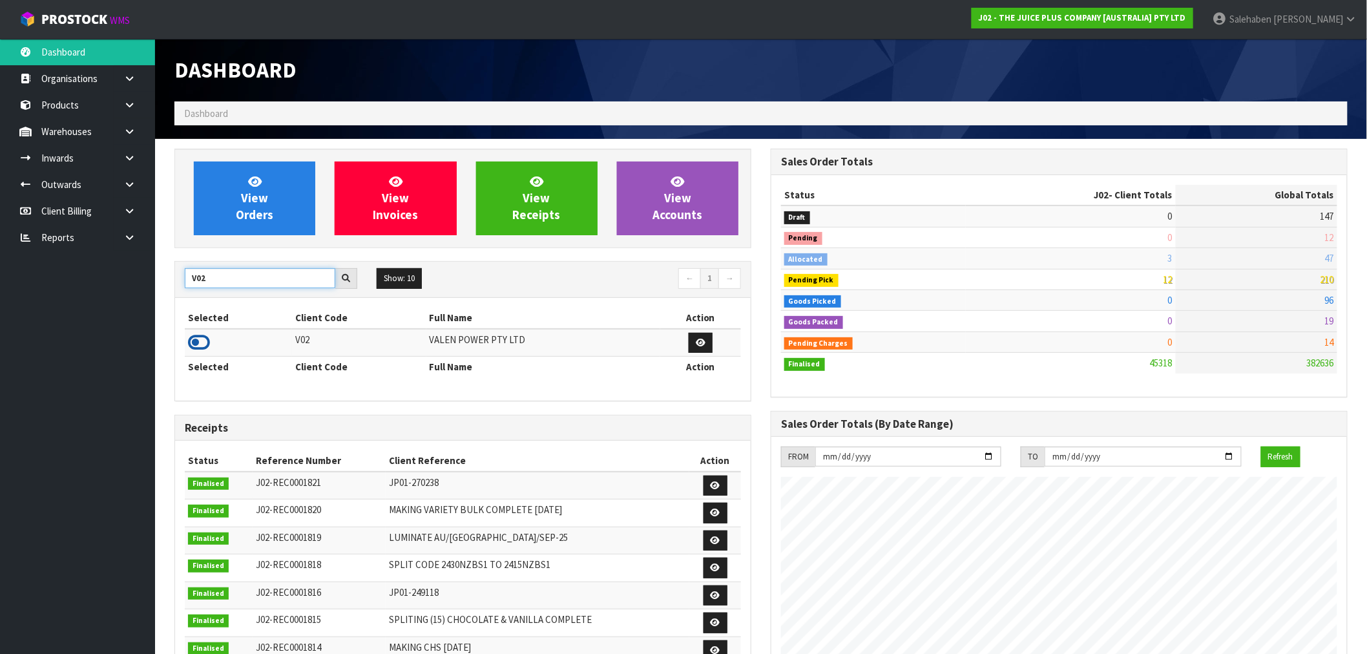
type input "V02"
click at [202, 344] on icon at bounding box center [199, 342] width 22 height 19
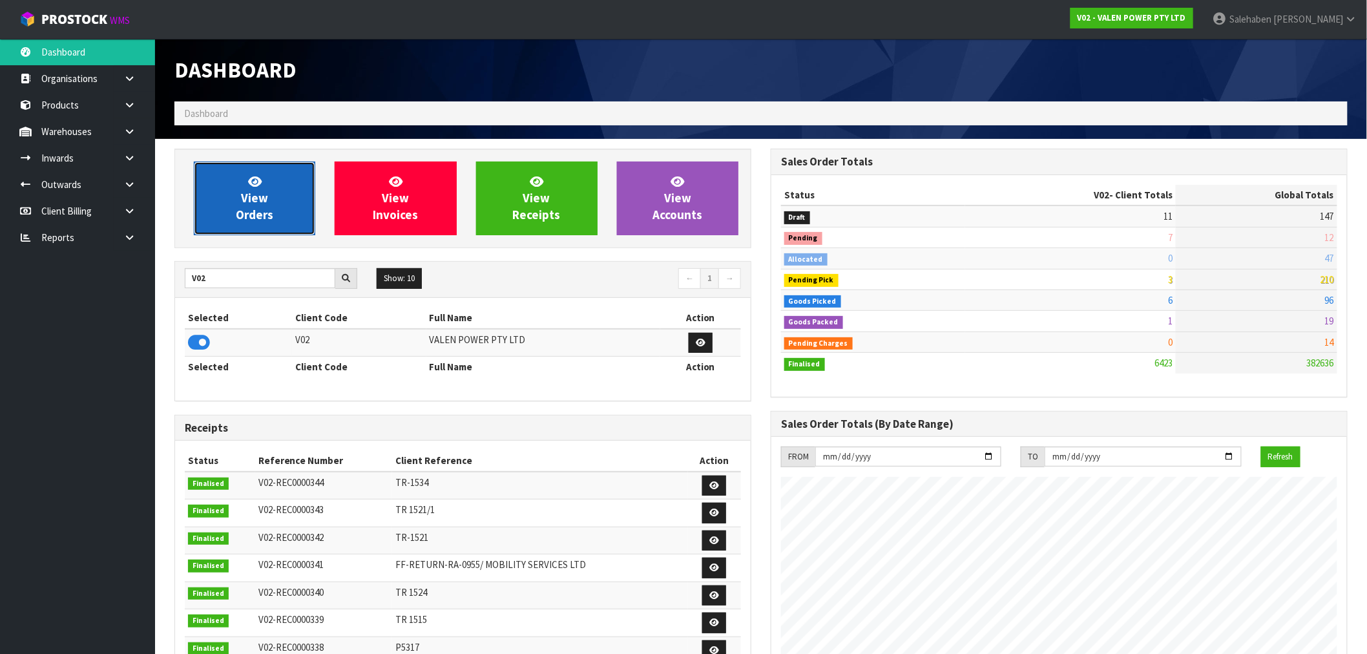
click at [237, 203] on link "View Orders" at bounding box center [254, 199] width 121 height 74
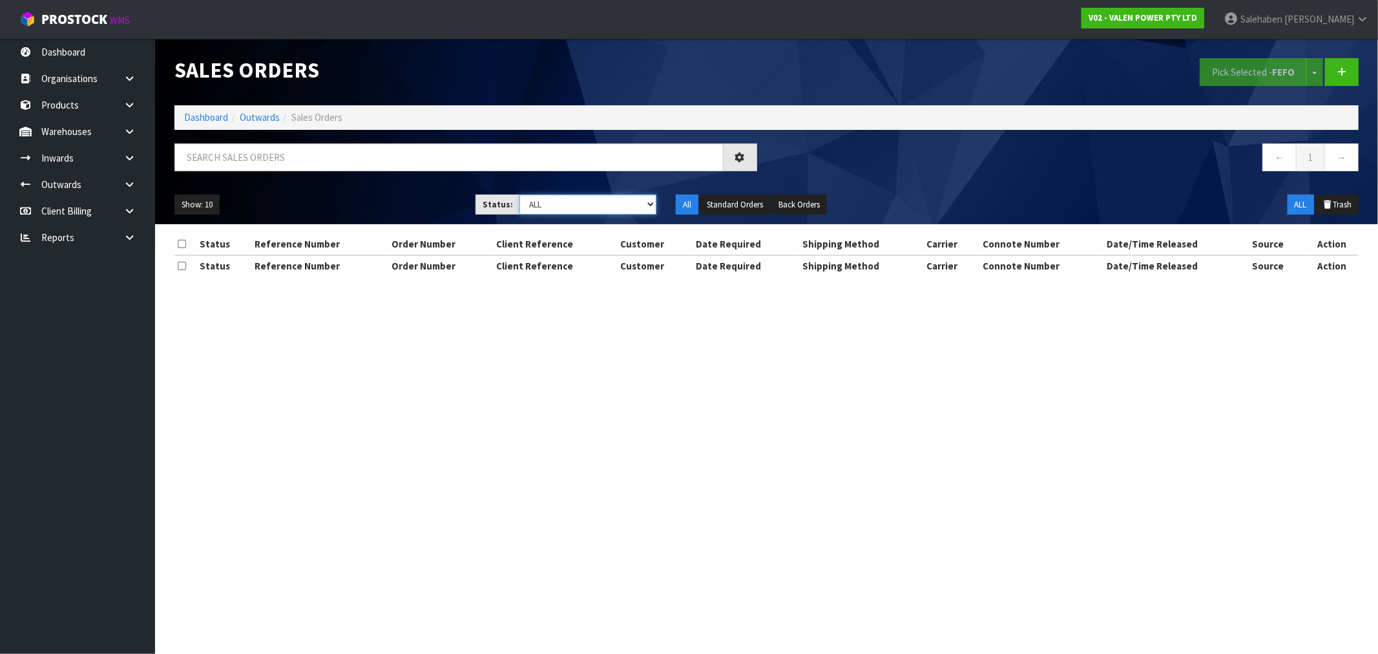
drag, startPoint x: 547, startPoint y: 197, endPoint x: 547, endPoint y: 213, distance: 16.2
click at [547, 197] on select "Draft Pending Allocated Pending Pick Goods Picked Goods Packed Pending Charges …" at bounding box center [587, 204] width 137 height 20
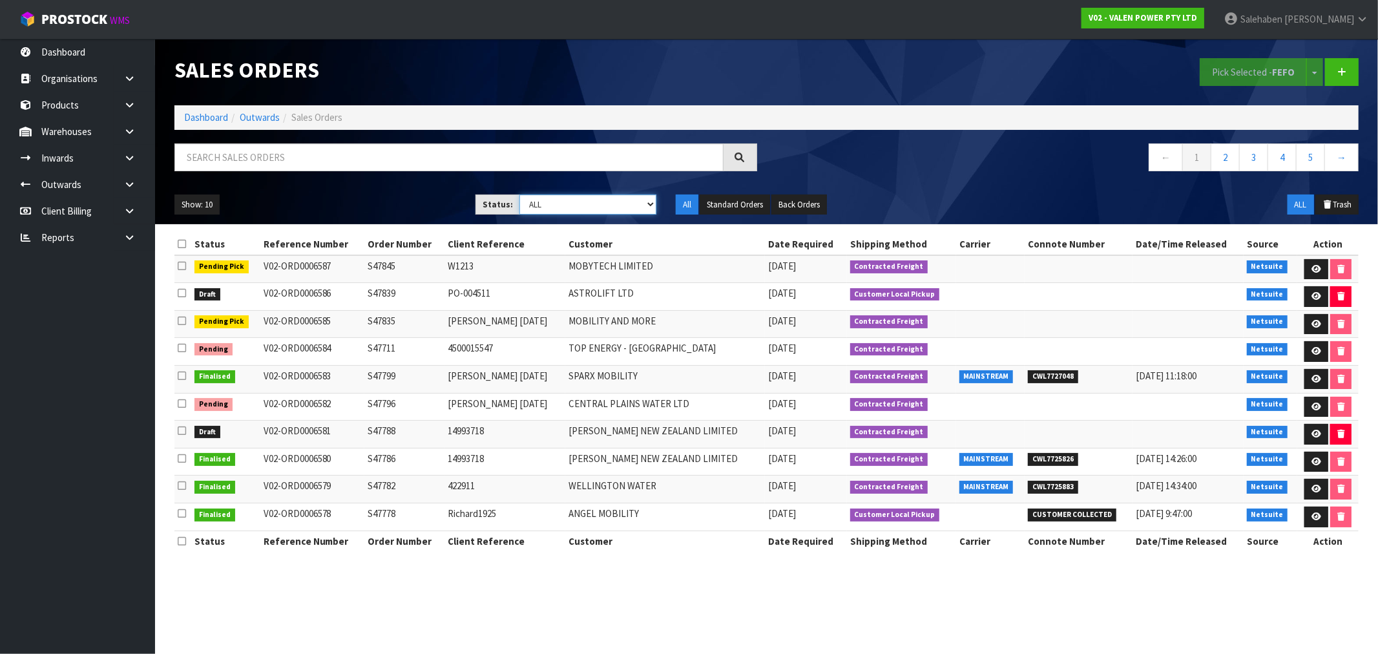
select select "string:3"
click at [519, 194] on select "Draft Pending Allocated Pending Pick Goods Picked Goods Packed Pending Charges …" at bounding box center [587, 204] width 137 height 20
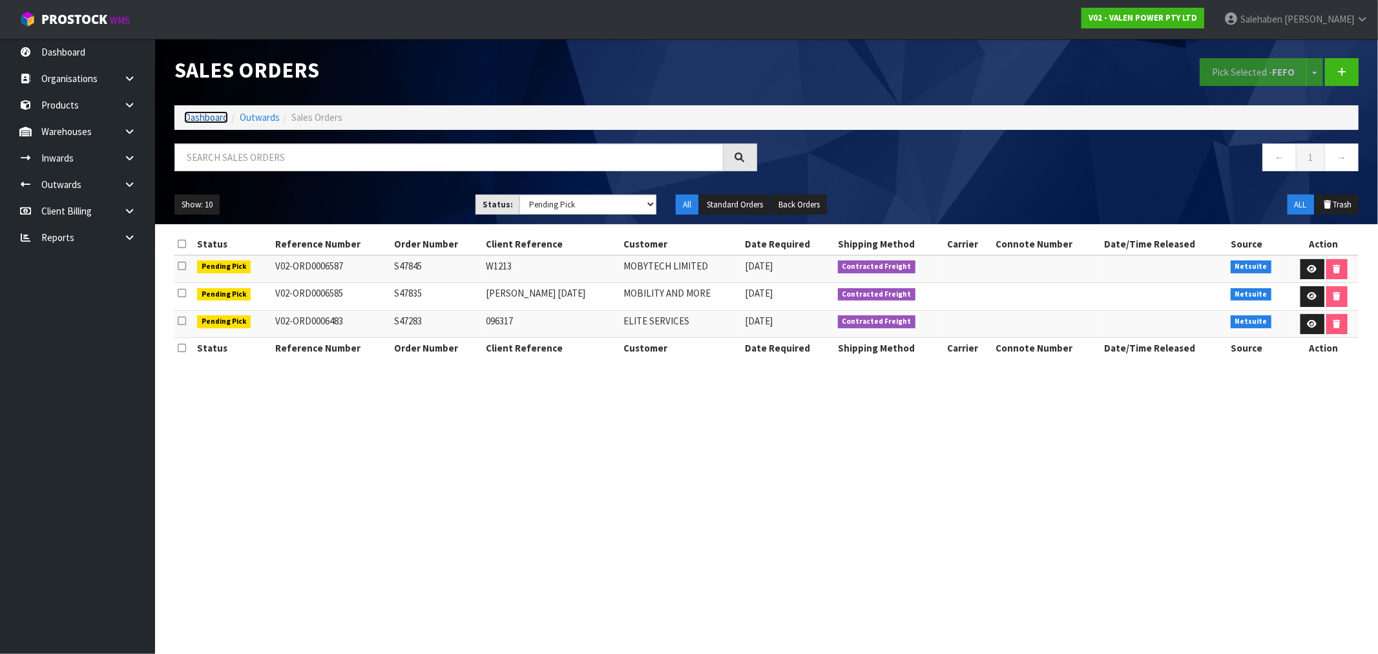
click at [205, 120] on link "Dashboard" at bounding box center [206, 117] width 44 height 12
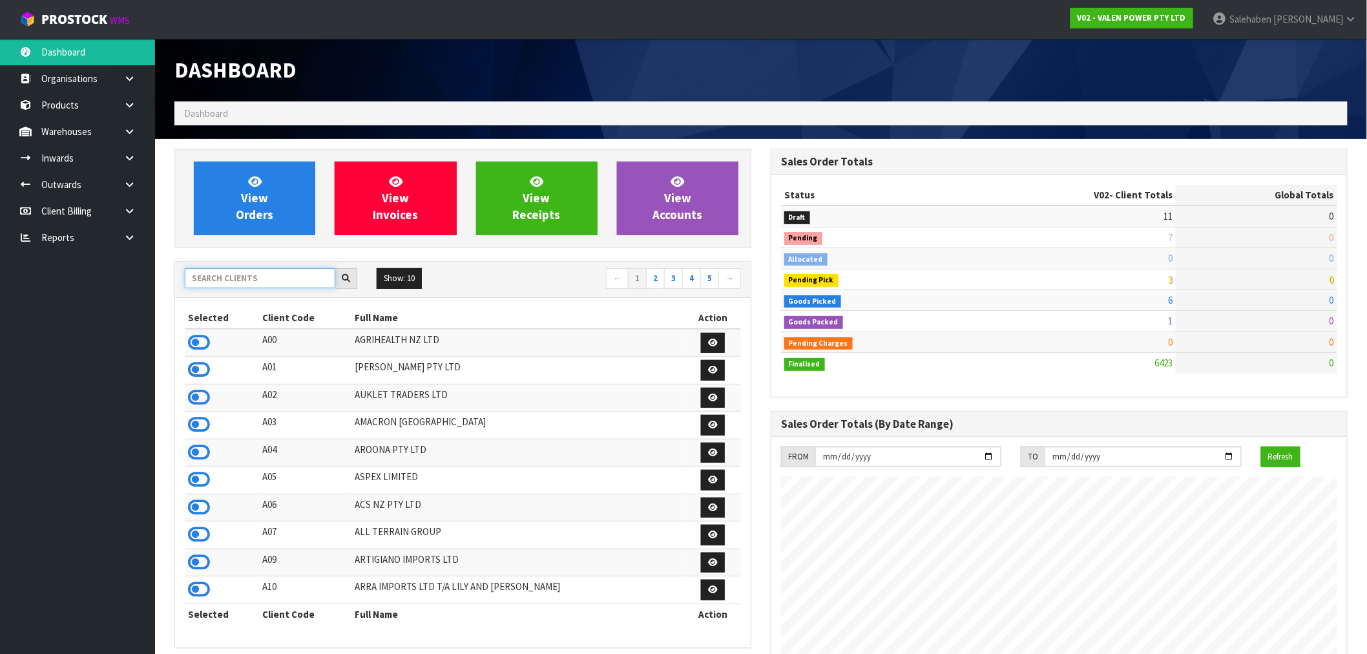
scroll to position [979, 596]
click at [225, 275] on input "text" at bounding box center [260, 278] width 151 height 20
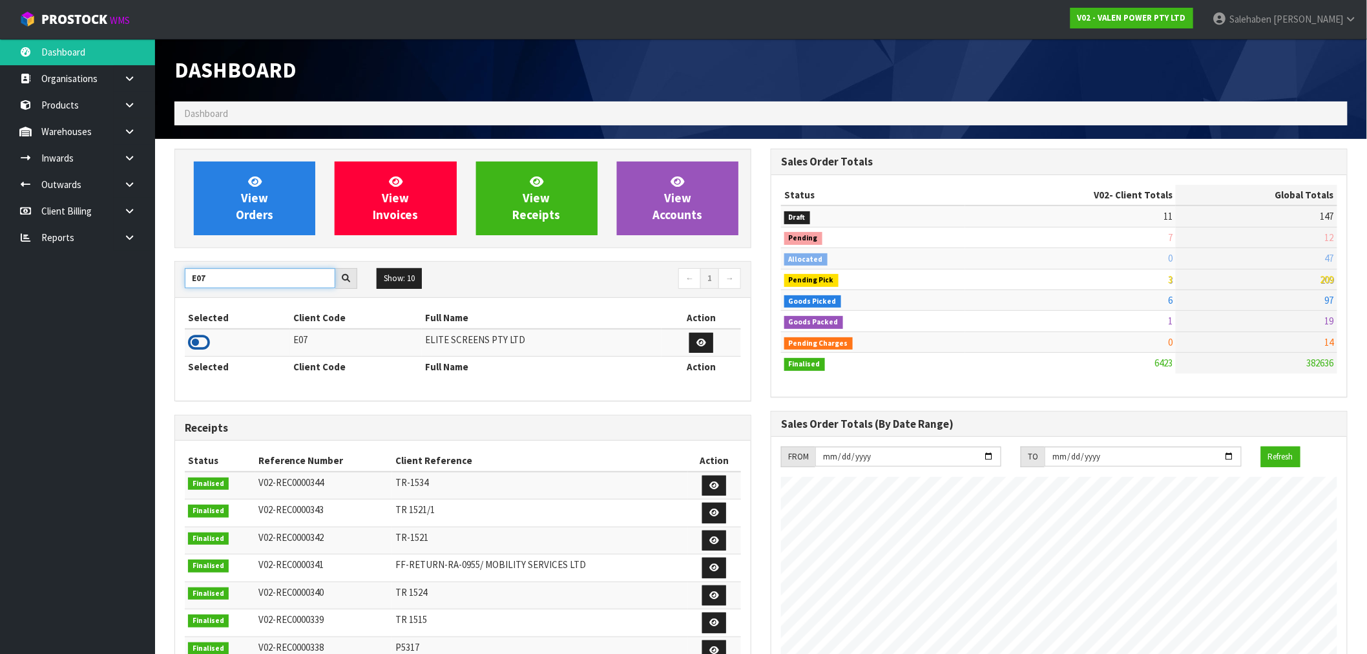
type input "E07"
click at [203, 349] on icon at bounding box center [199, 342] width 22 height 19
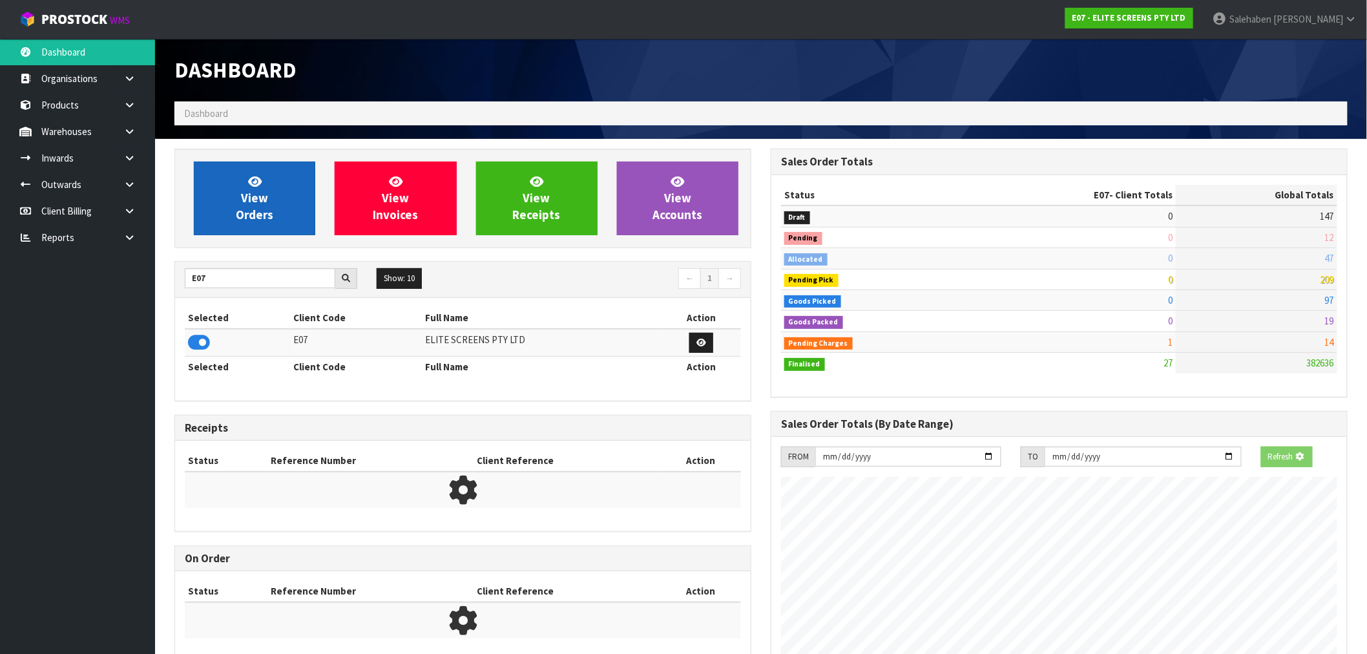
scroll to position [811, 596]
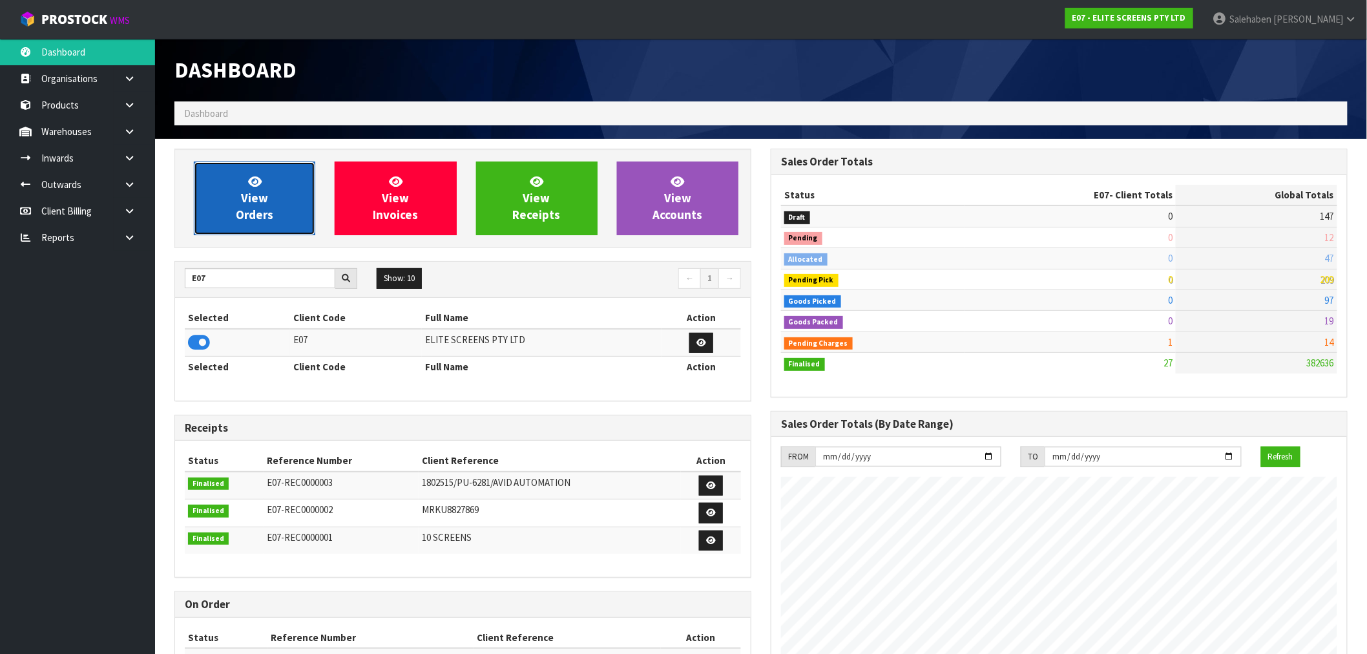
click at [244, 209] on span "View Orders" at bounding box center [254, 198] width 37 height 48
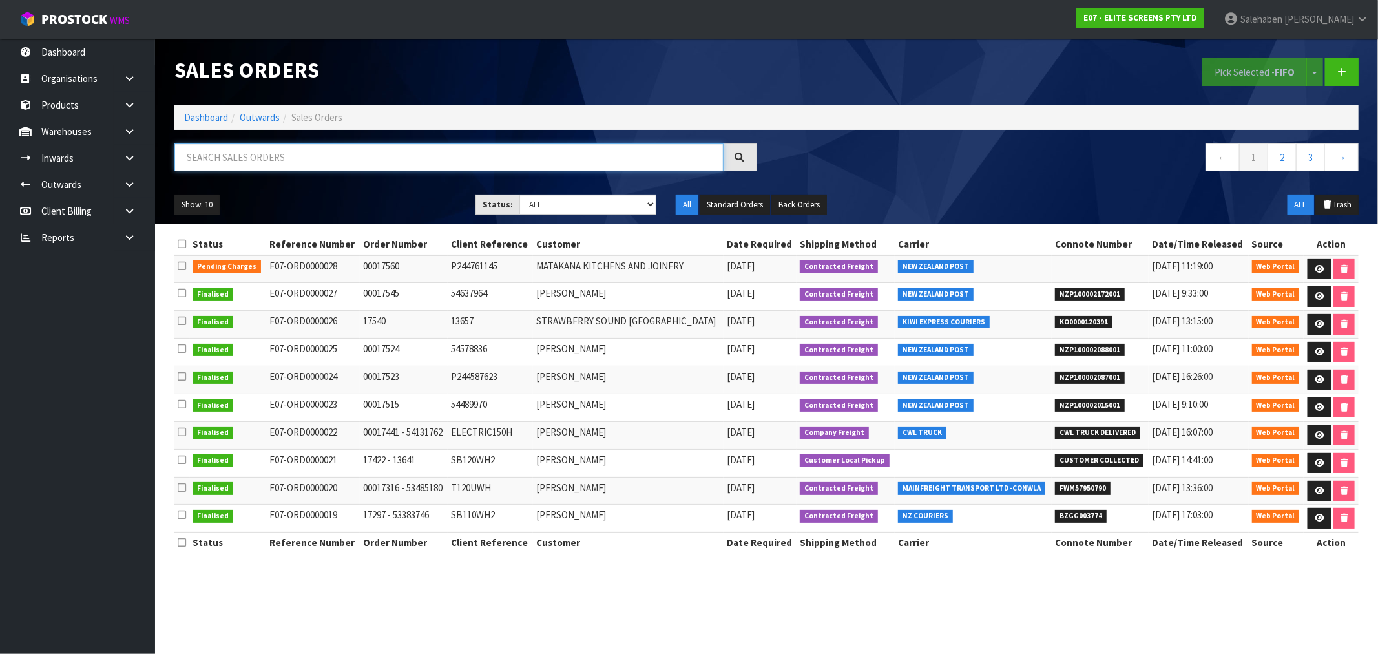
click at [231, 159] on input "text" at bounding box center [448, 157] width 549 height 28
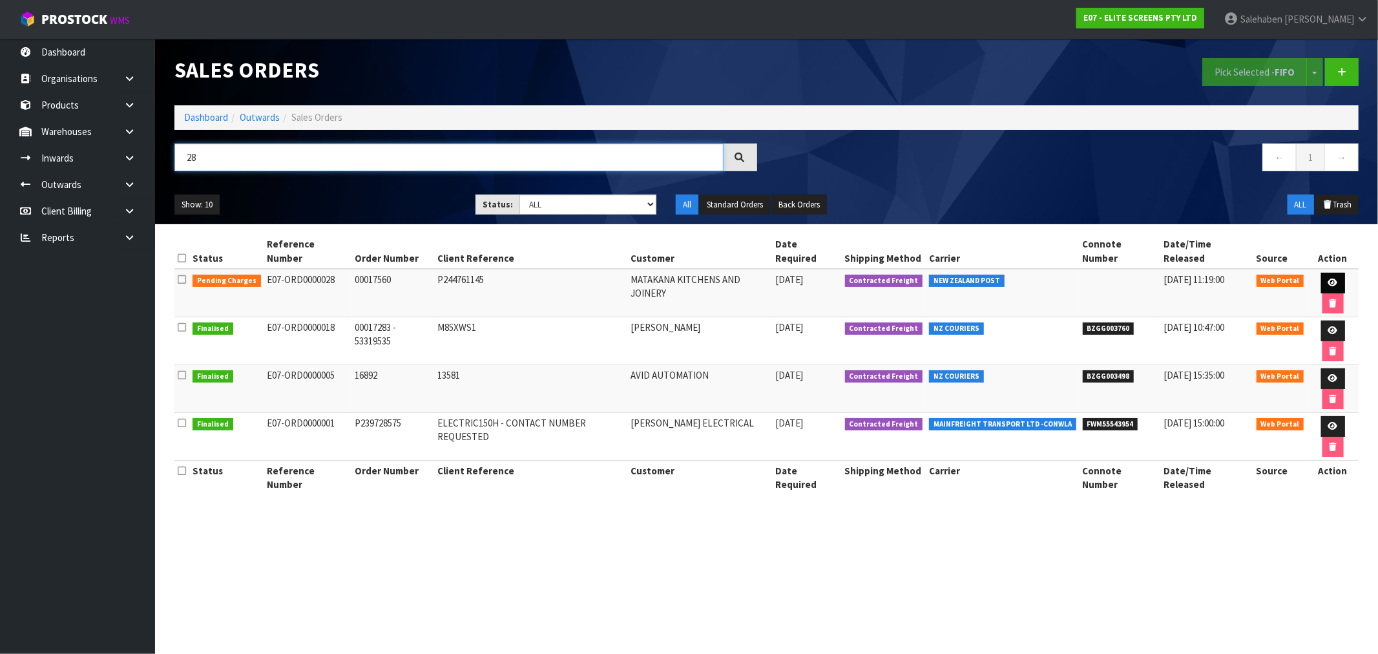
type input "28"
click at [1328, 278] on icon at bounding box center [1333, 282] width 10 height 8
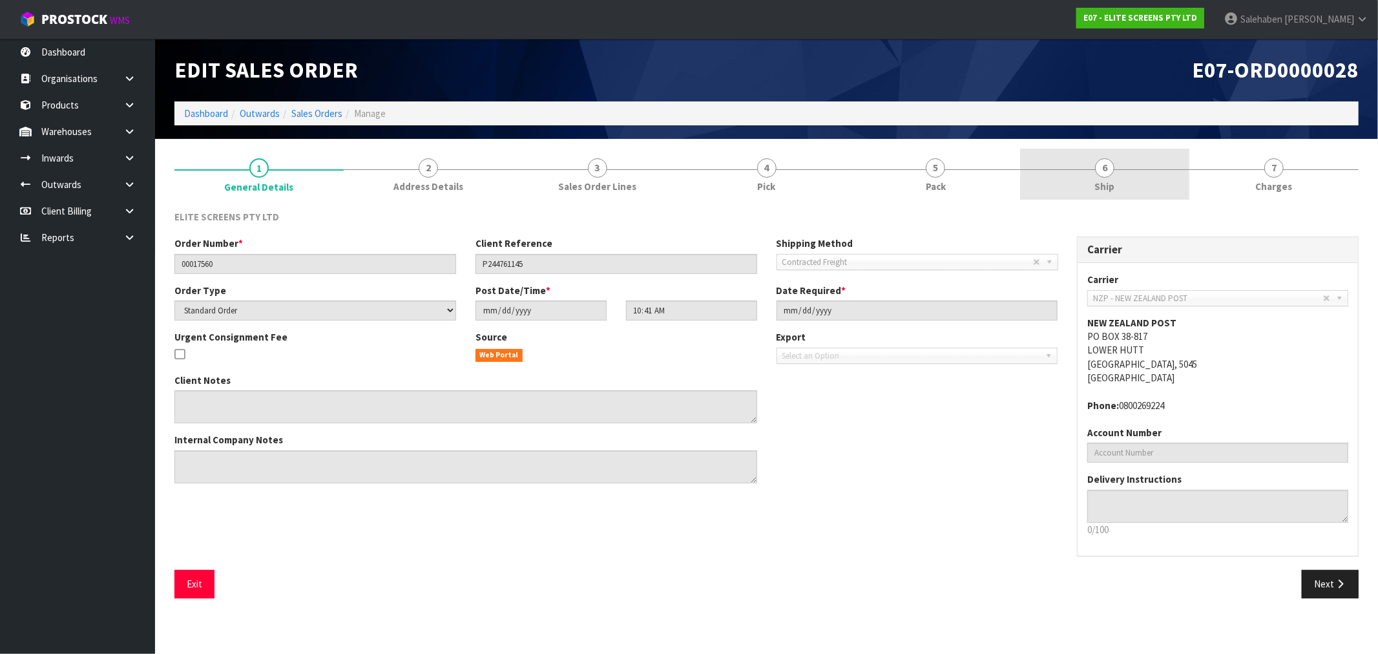
click at [1103, 189] on span "Ship" at bounding box center [1105, 187] width 20 height 14
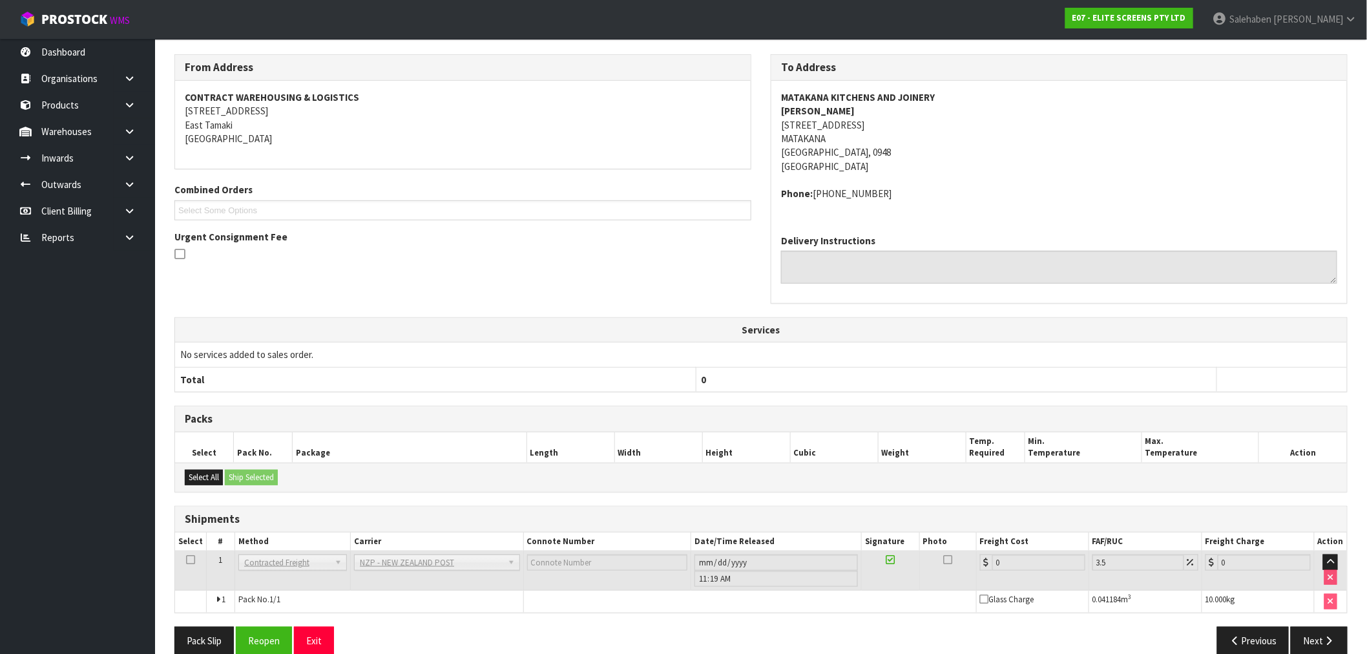
scroll to position [176, 0]
